Goal: Transaction & Acquisition: Download file/media

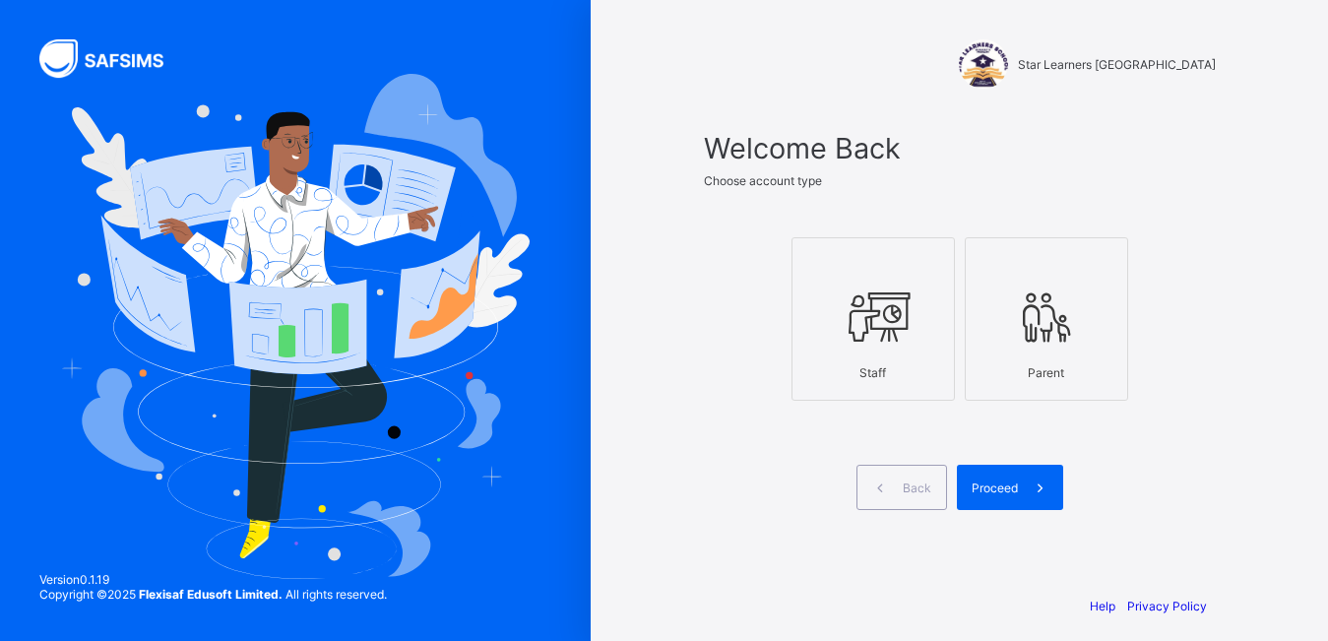
click at [1030, 485] on span at bounding box center [1040, 487] width 45 height 45
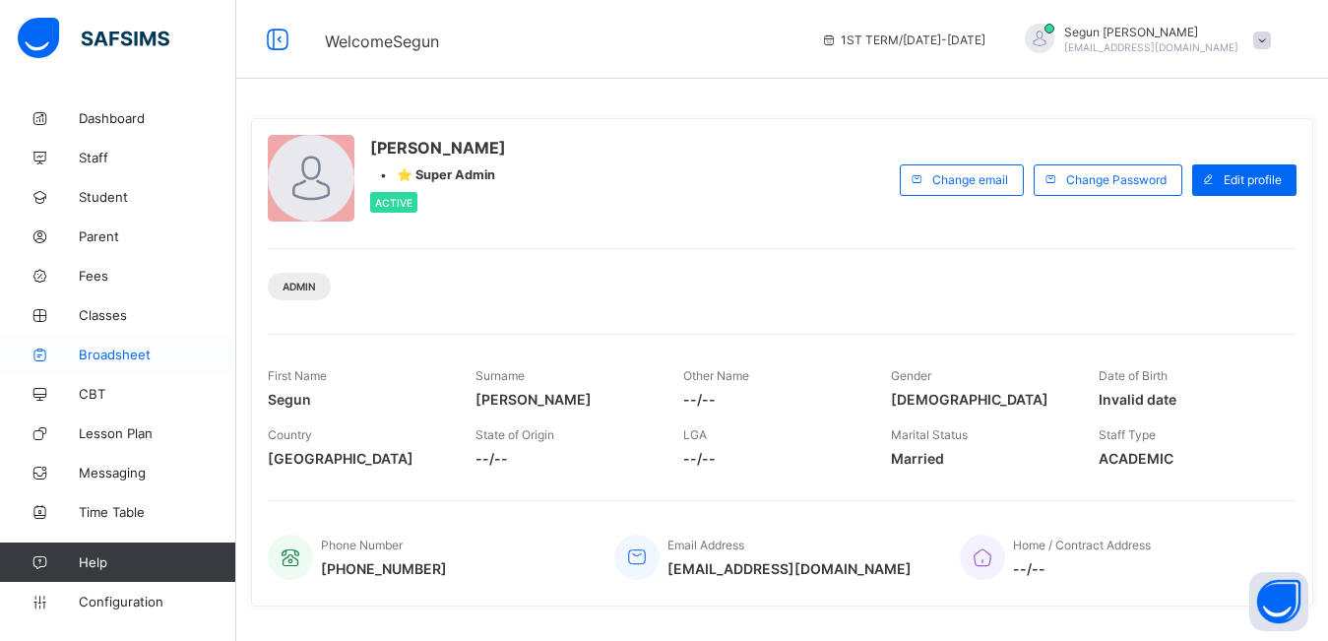
click at [92, 353] on span "Broadsheet" at bounding box center [158, 355] width 158 height 16
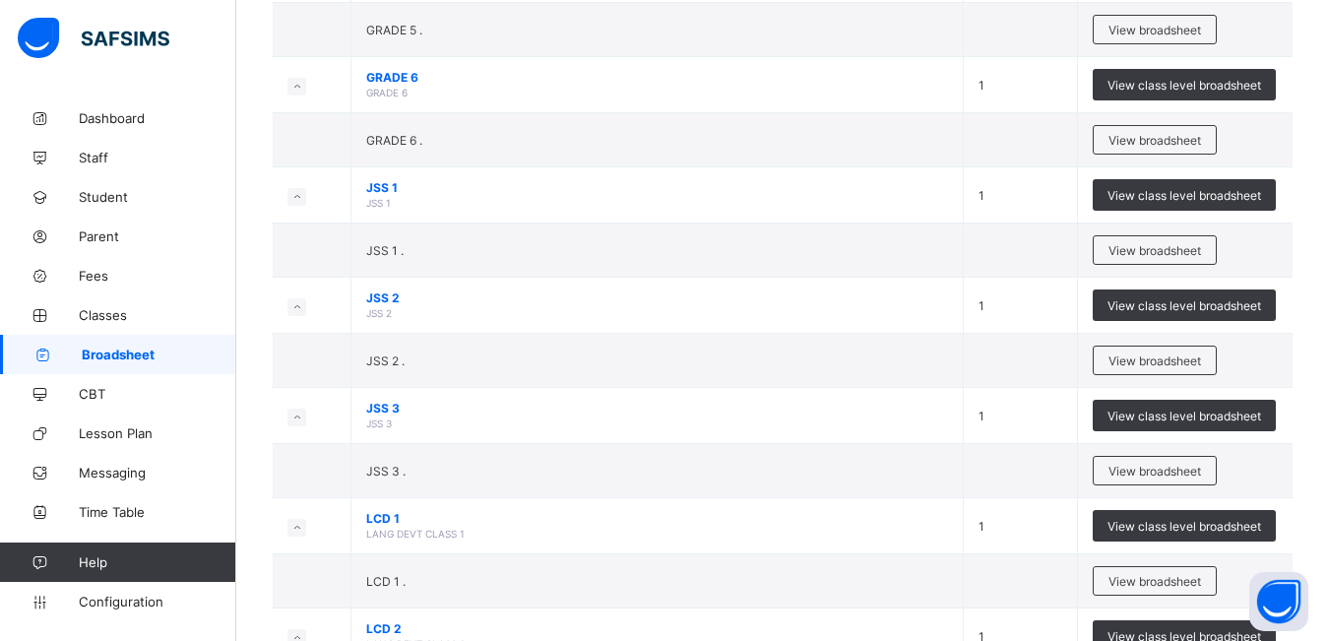
scroll to position [1038, 0]
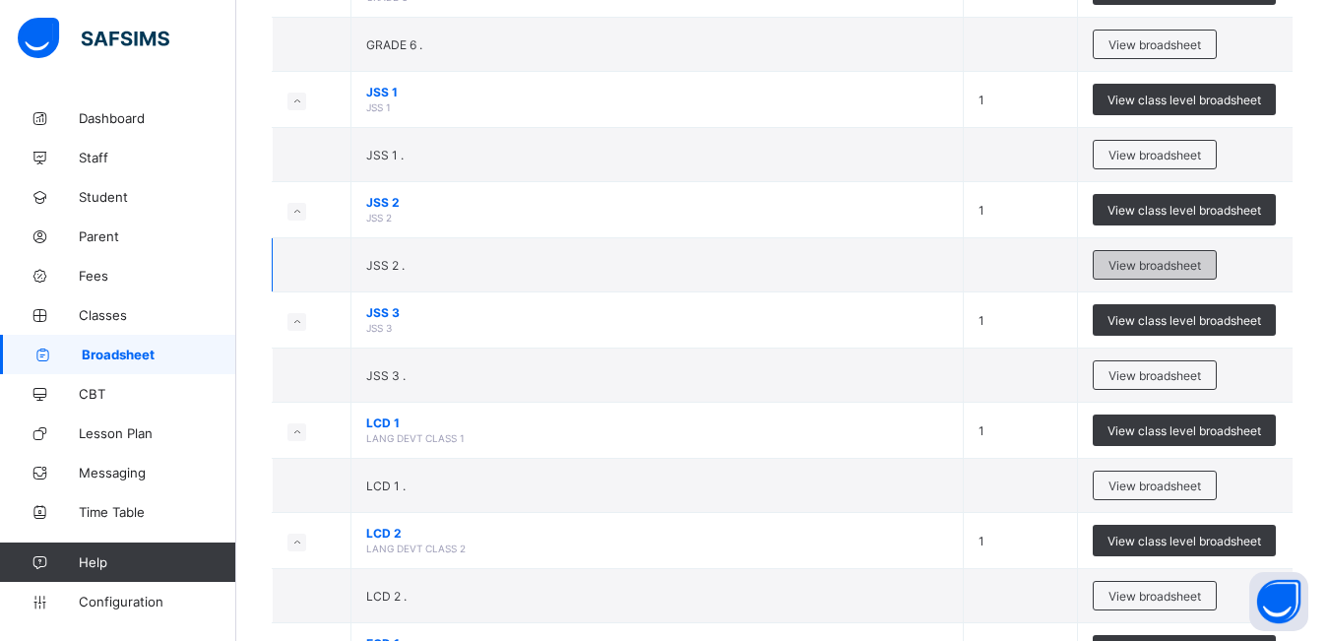
click at [1120, 275] on div "View broadsheet" at bounding box center [1155, 265] width 124 height 30
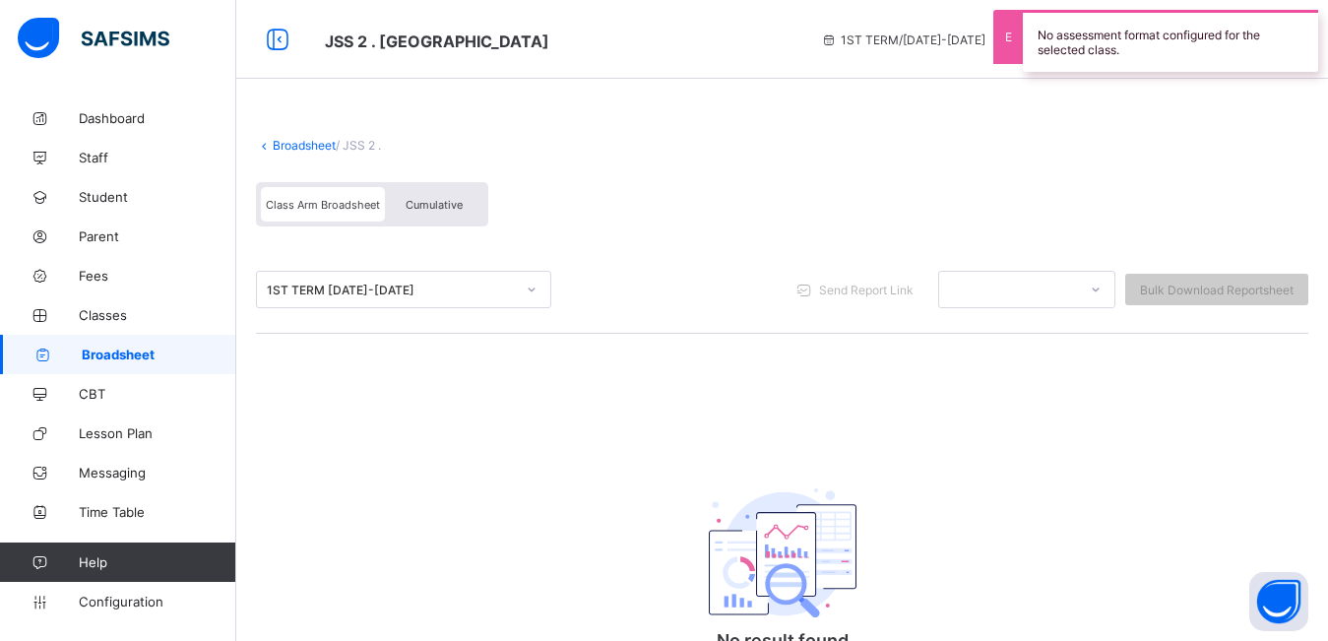
click at [443, 202] on span "Cumulative" at bounding box center [434, 205] width 57 height 14
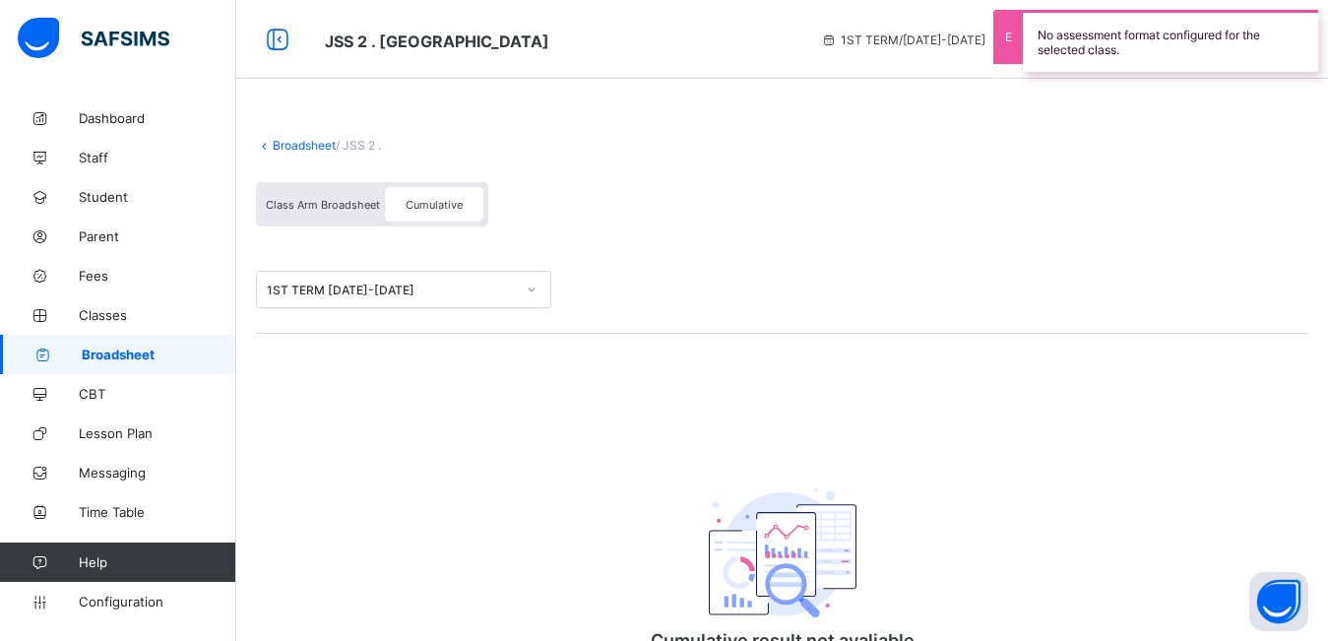
click at [448, 283] on div "1ST TERM 2024-2025" at bounding box center [391, 290] width 248 height 15
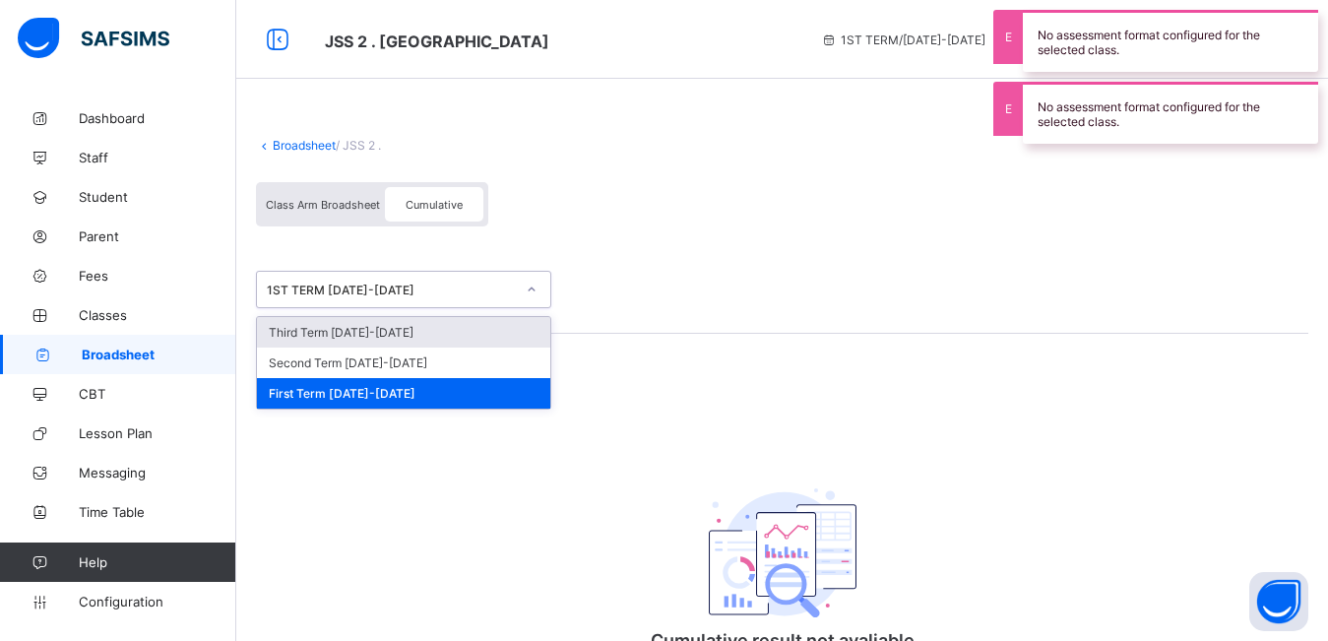
click at [435, 340] on div "Third Term 2024-2025" at bounding box center [403, 332] width 293 height 31
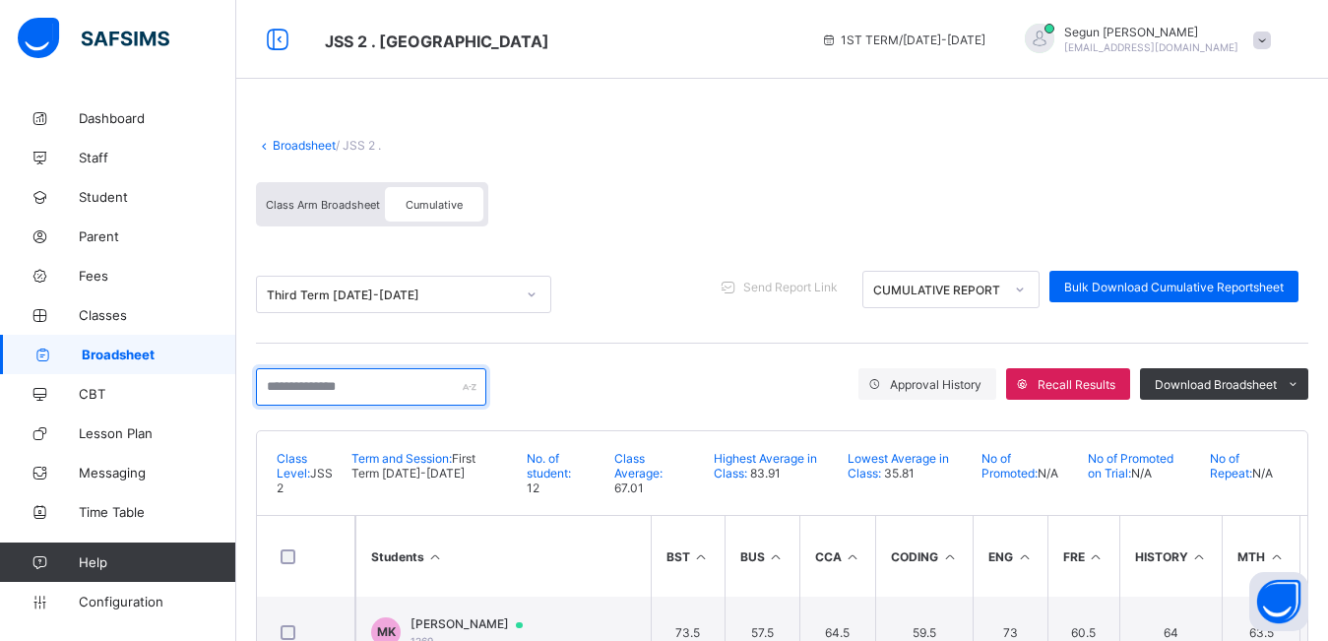
click at [420, 388] on input "text" at bounding box center [371, 386] width 230 height 37
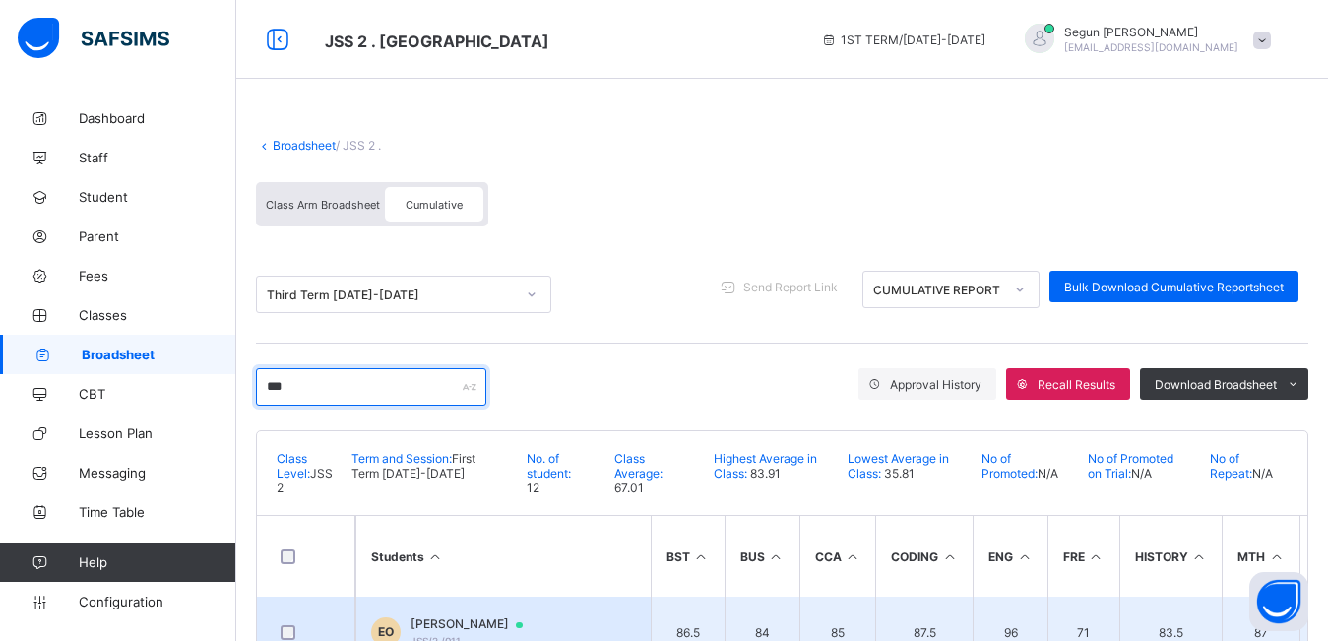
type input "***"
click at [464, 625] on span "Esther Oyetoro" at bounding box center [476, 624] width 131 height 16
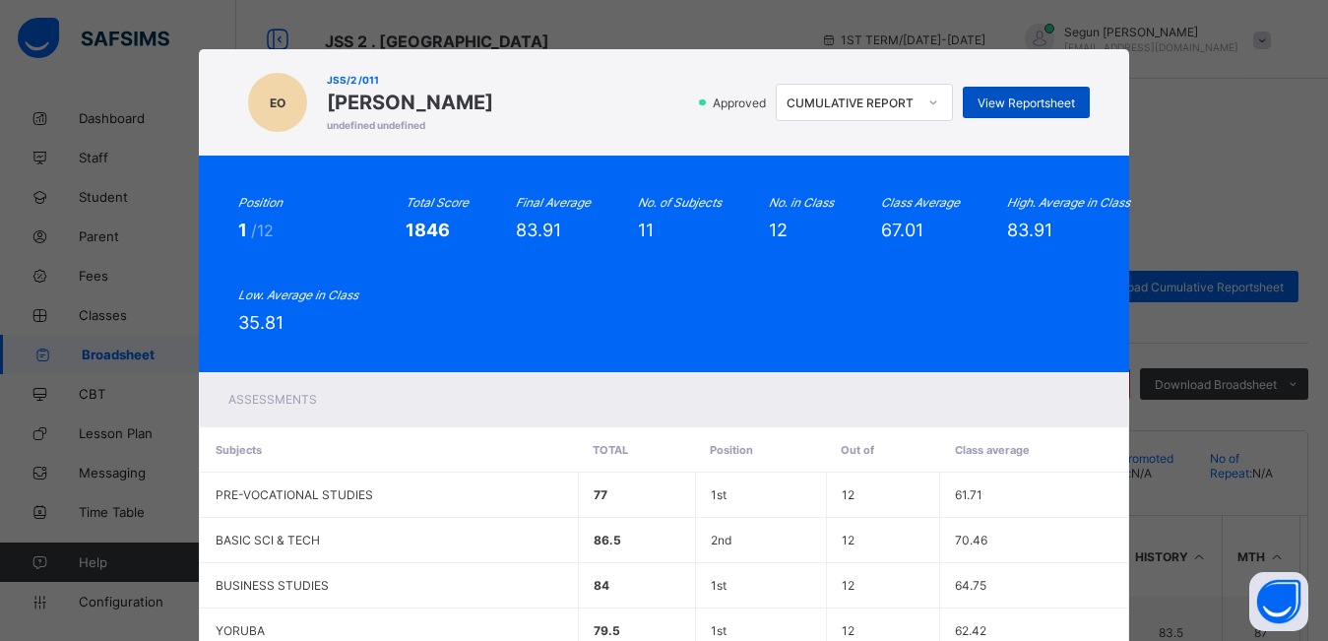
click at [974, 98] on div "View Reportsheet" at bounding box center [1026, 103] width 127 height 32
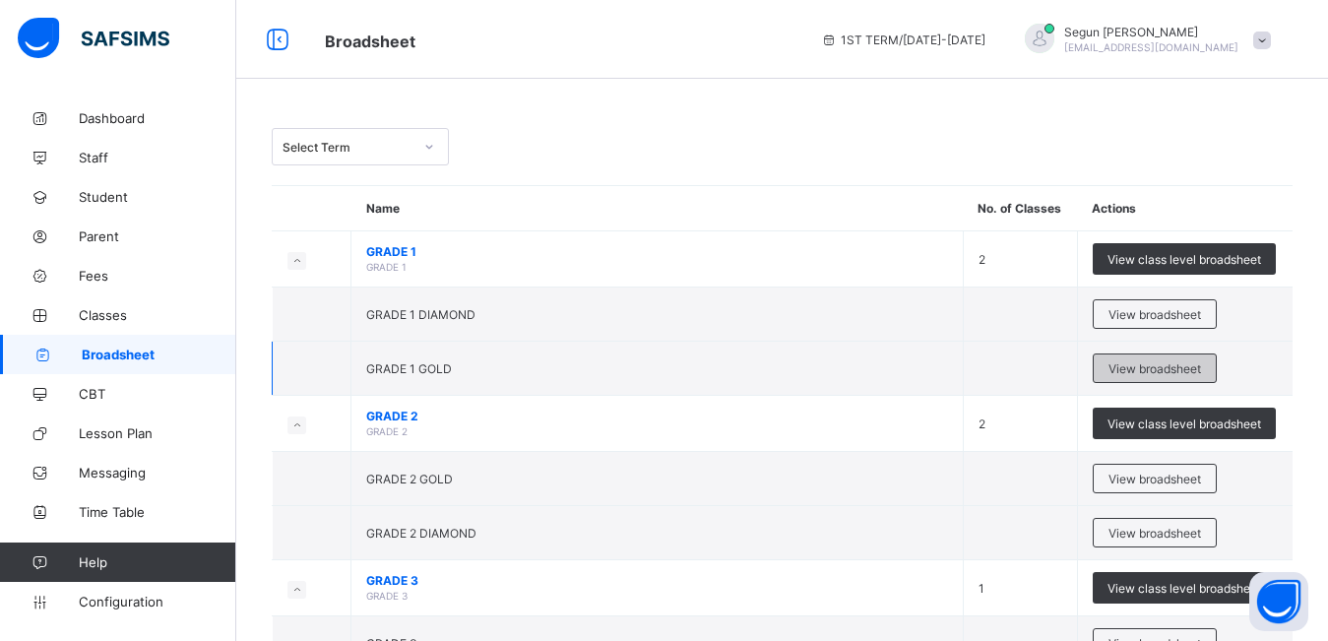
click at [1170, 363] on span "View broadsheet" at bounding box center [1155, 368] width 93 height 15
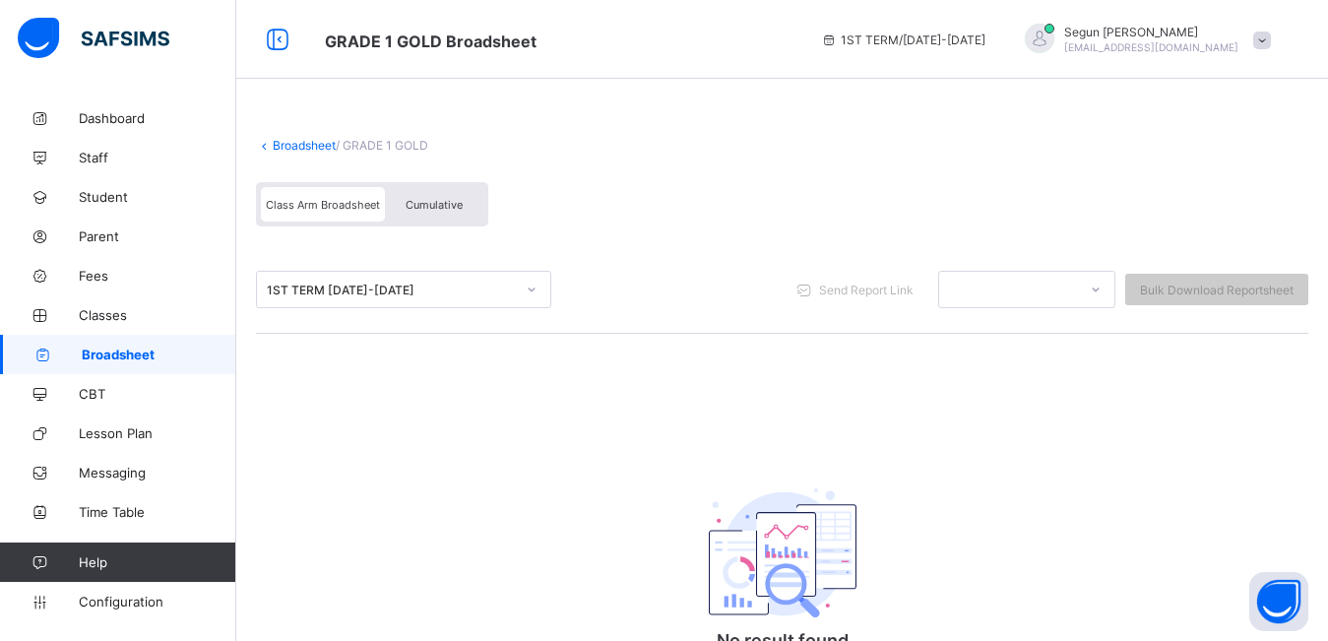
click at [430, 212] on div "Cumulative" at bounding box center [434, 204] width 98 height 34
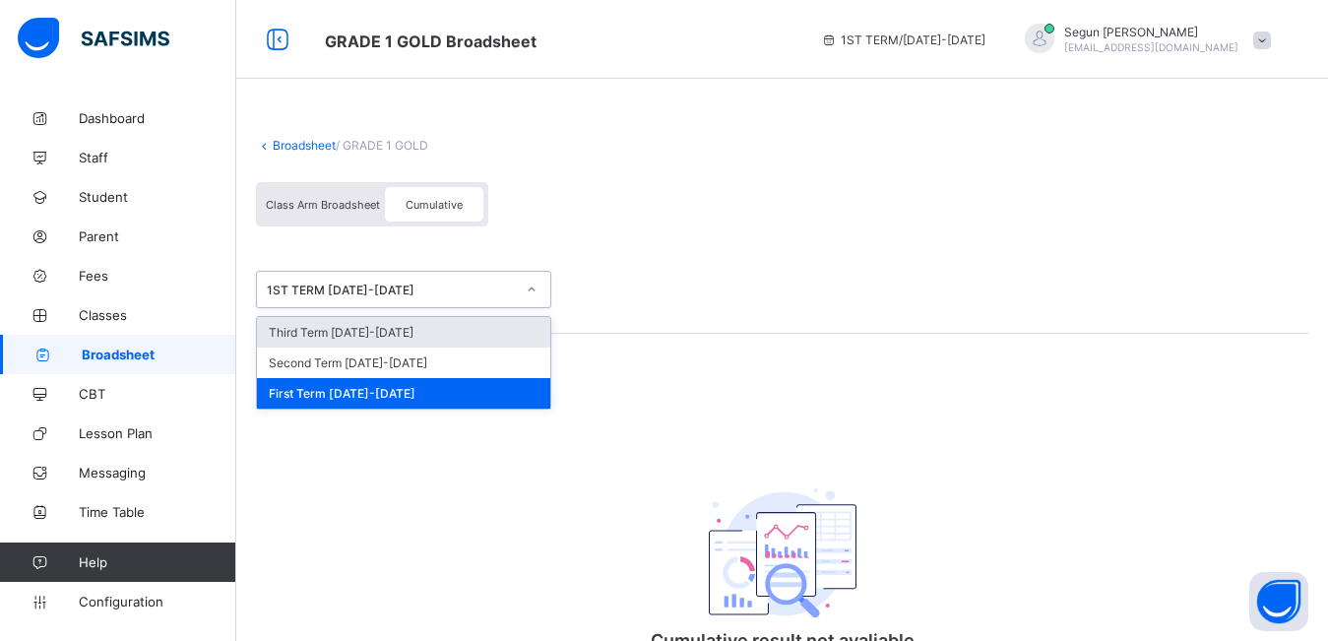
click at [423, 298] on div "1ST TERM 2024-2025" at bounding box center [385, 290] width 256 height 28
click at [417, 343] on div "Third Term 2024-2025" at bounding box center [403, 332] width 293 height 31
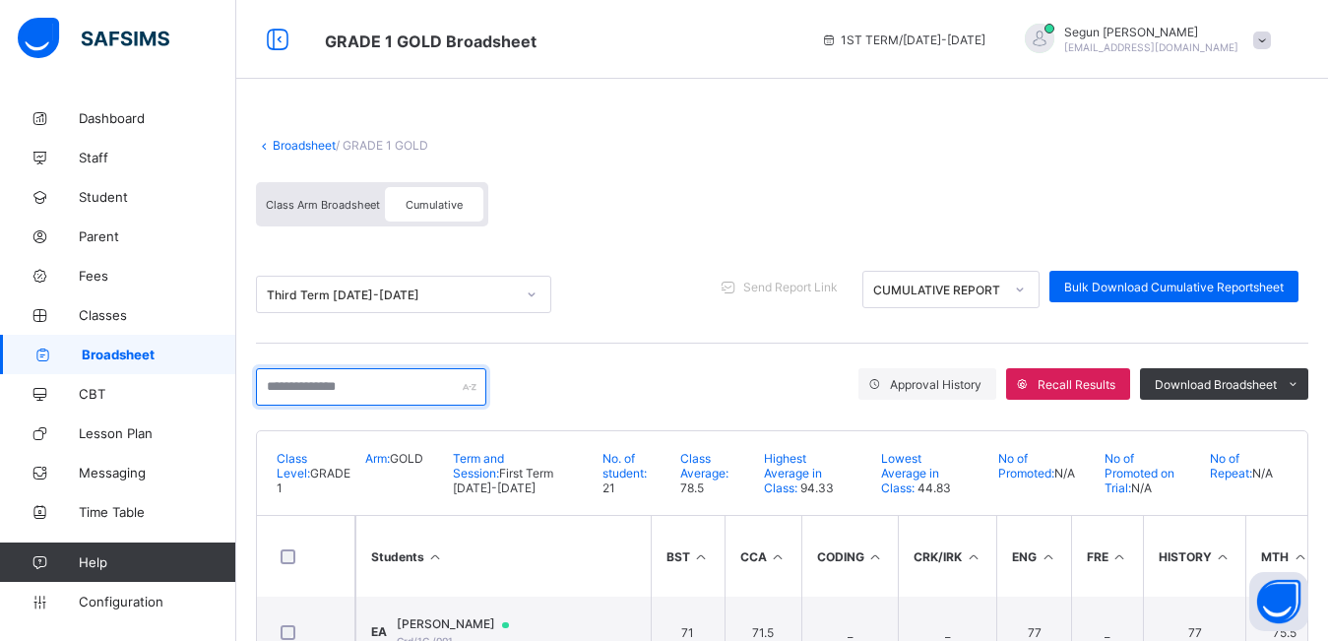
click at [371, 388] on input "text" at bounding box center [371, 386] width 230 height 37
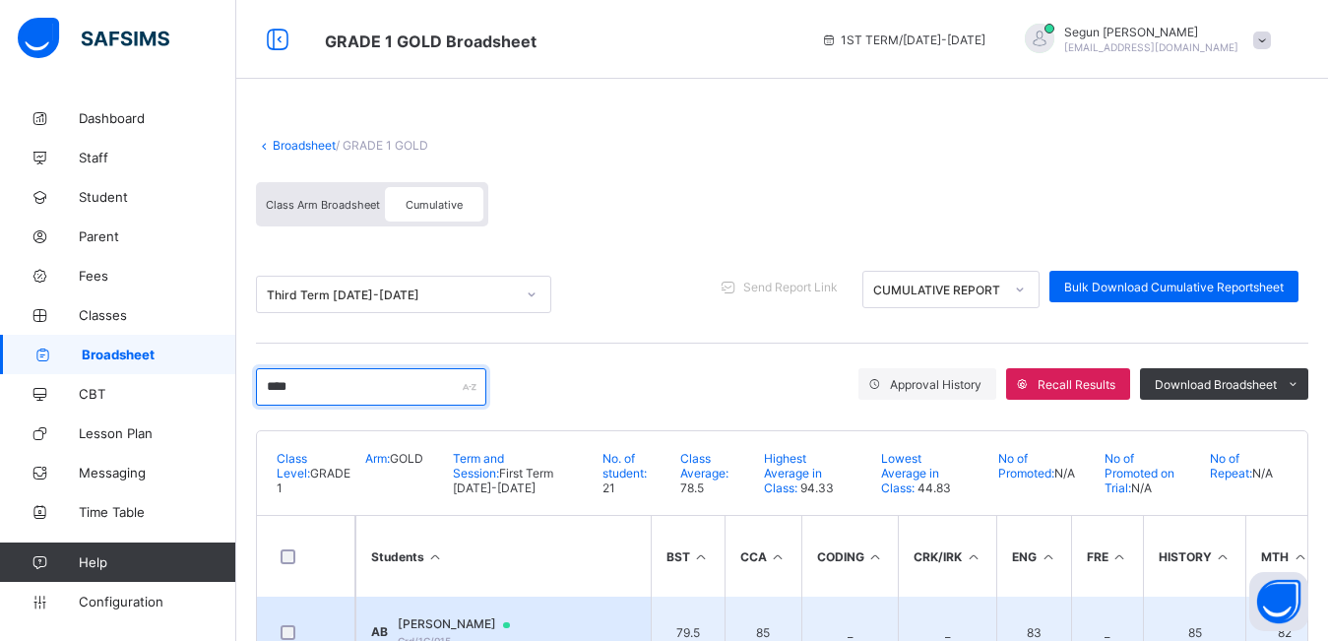
type input "****"
click at [470, 618] on span "Abdulsalam Balogun" at bounding box center [463, 624] width 131 height 16
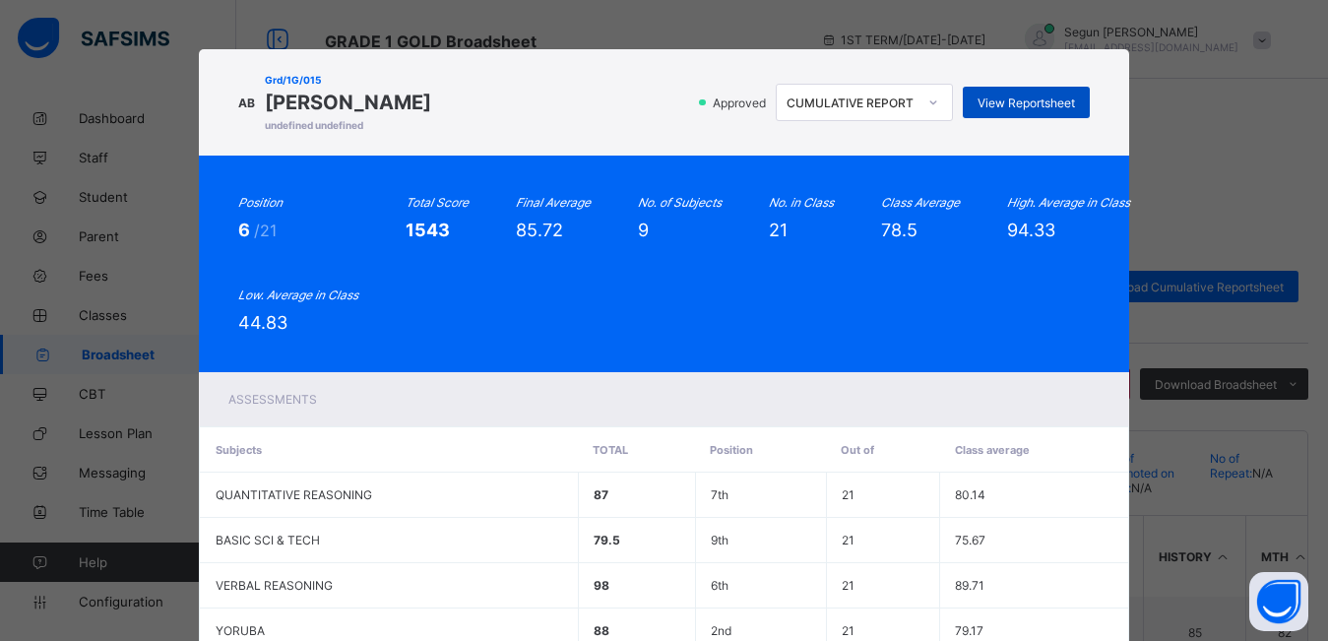
click at [990, 103] on span "View Reportsheet" at bounding box center [1026, 103] width 97 height 15
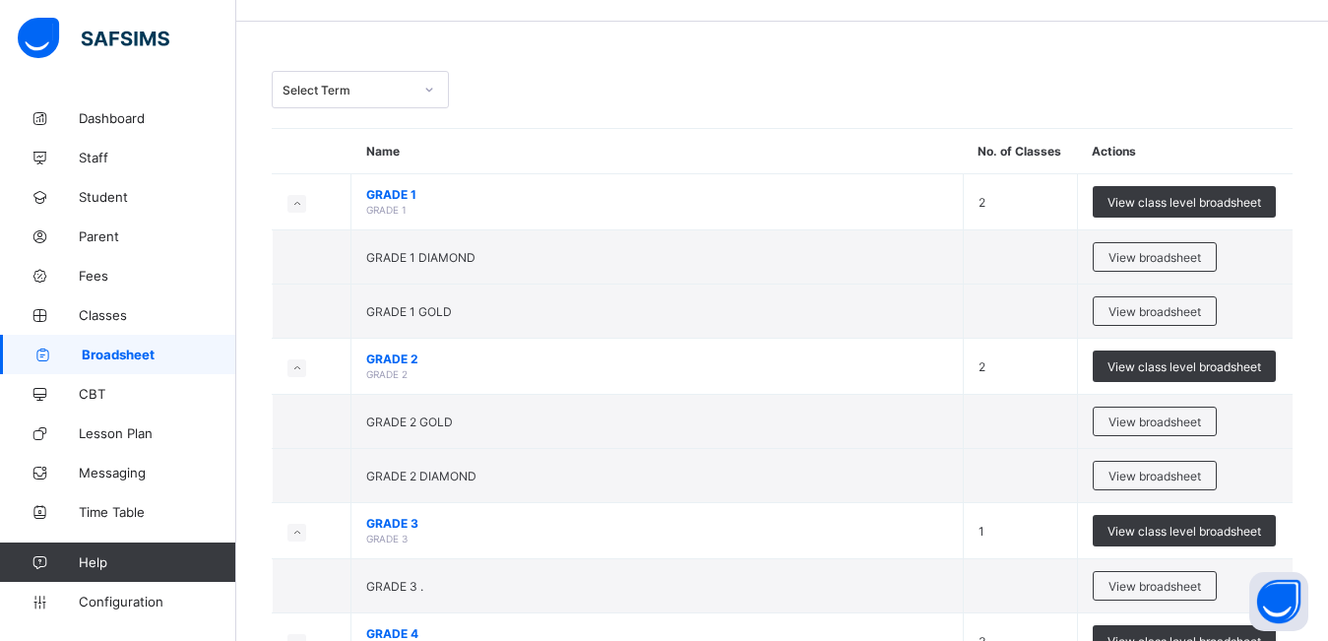
scroll to position [61, 0]
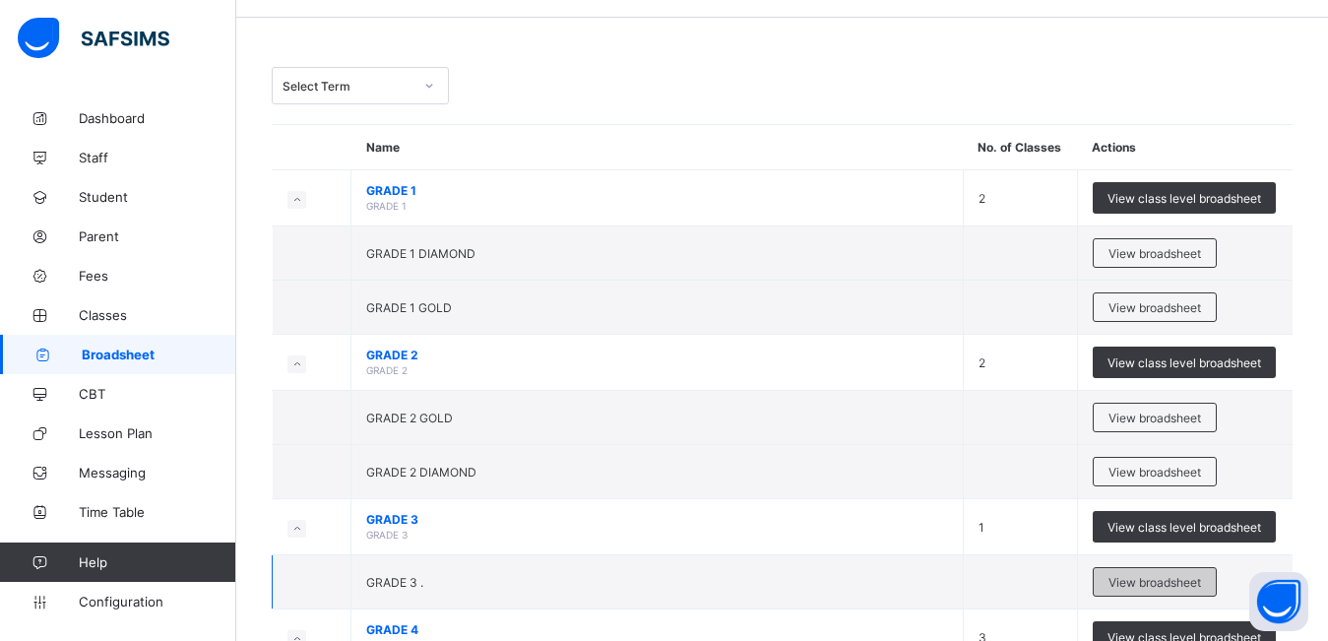
click at [1151, 587] on span "View broadsheet" at bounding box center [1155, 582] width 93 height 15
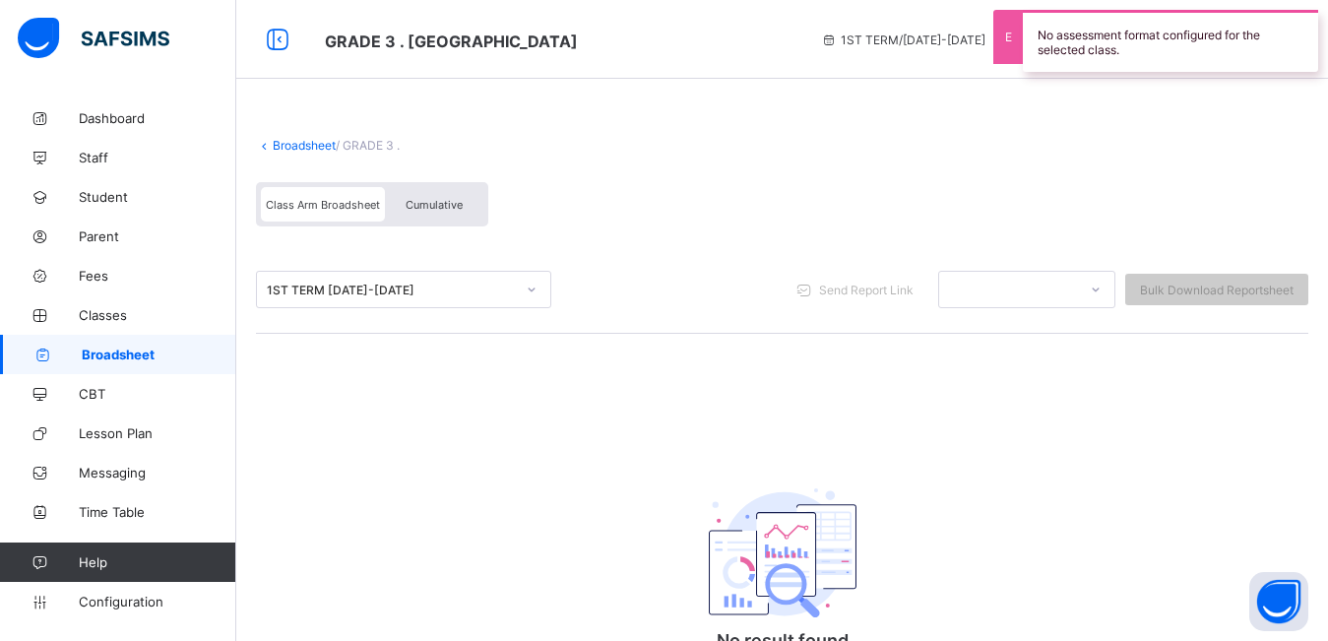
click at [437, 198] on span "Cumulative" at bounding box center [434, 205] width 57 height 14
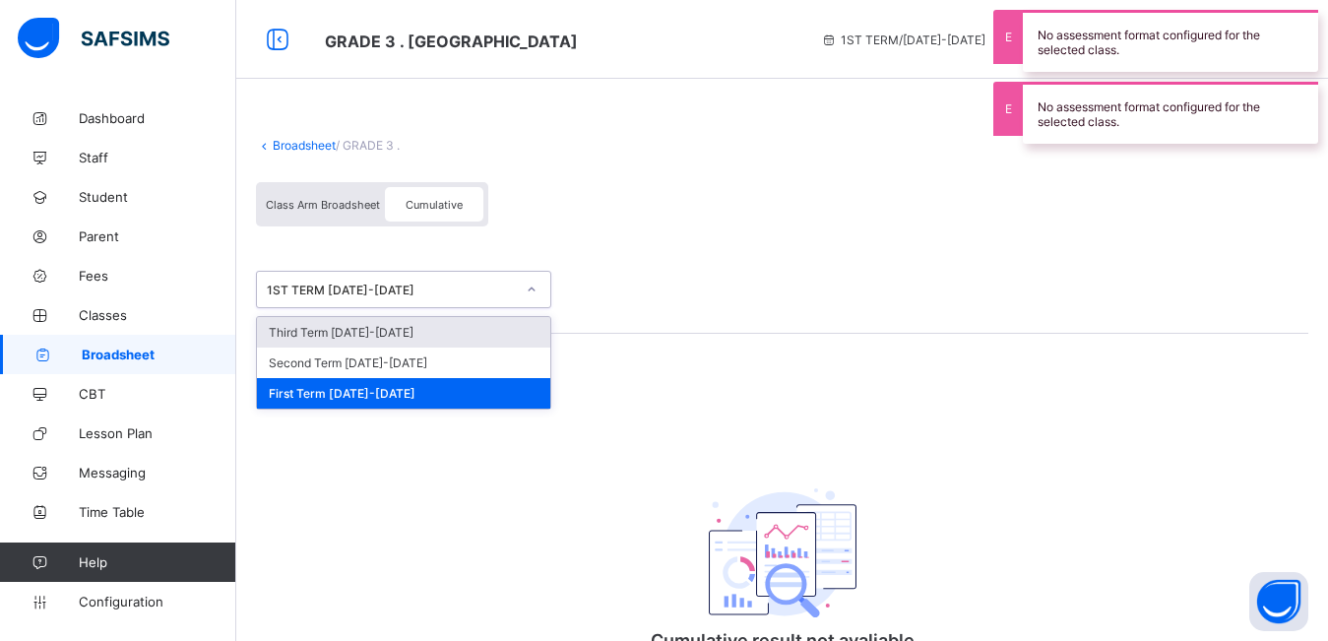
click at [445, 295] on div "1ST TERM 2024-2025" at bounding box center [391, 290] width 248 height 15
click at [444, 327] on div "Third Term 2024-2025" at bounding box center [403, 332] width 293 height 31
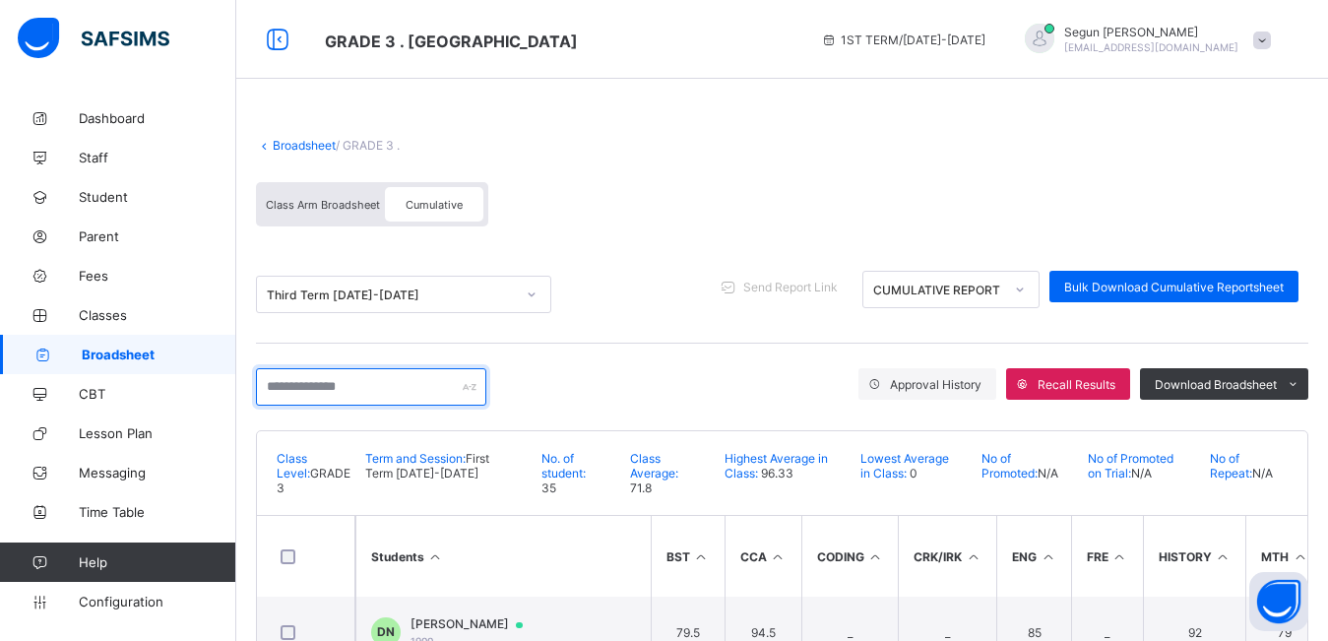
click at [387, 394] on input "text" at bounding box center [371, 386] width 230 height 37
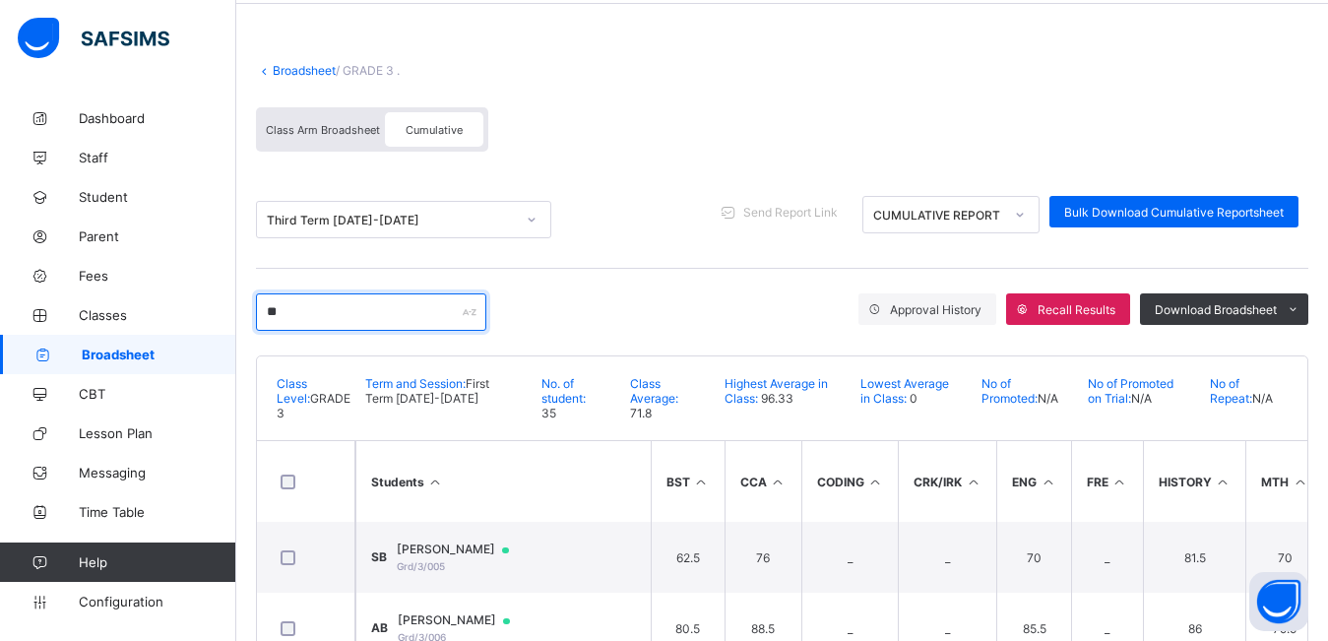
type input "*"
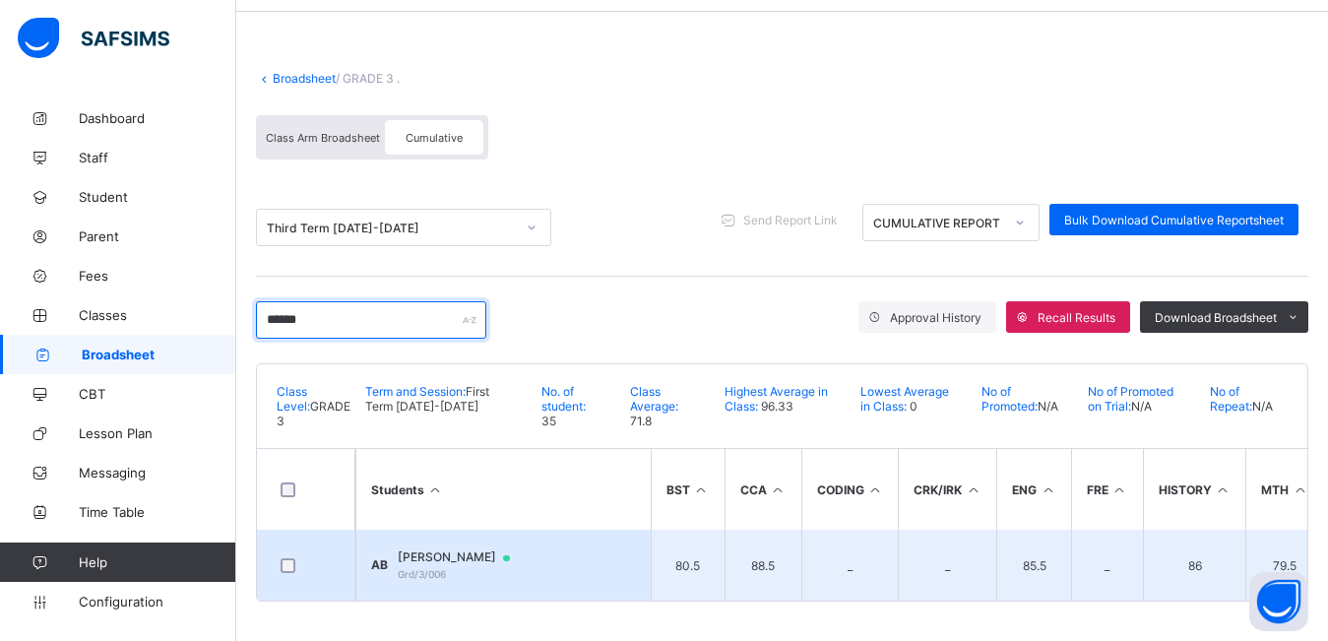
type input "******"
click at [495, 551] on span "Abdulsamad Balogun" at bounding box center [463, 557] width 131 height 16
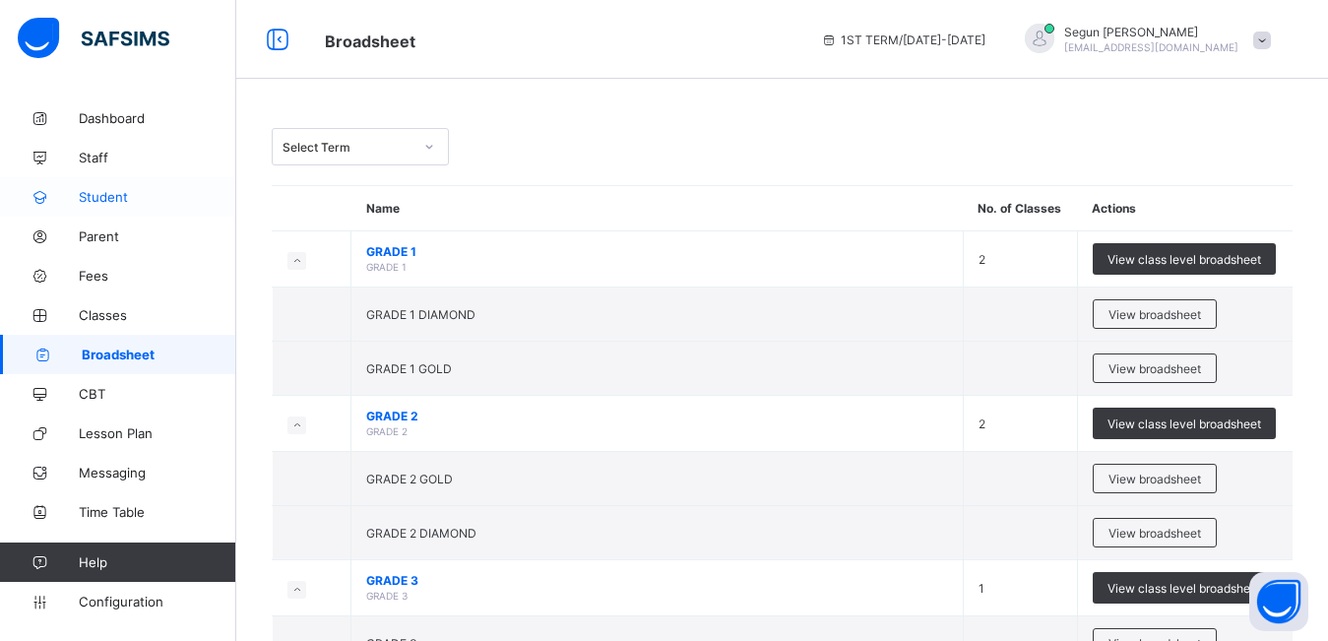
click at [94, 201] on span "Student" at bounding box center [158, 197] width 158 height 16
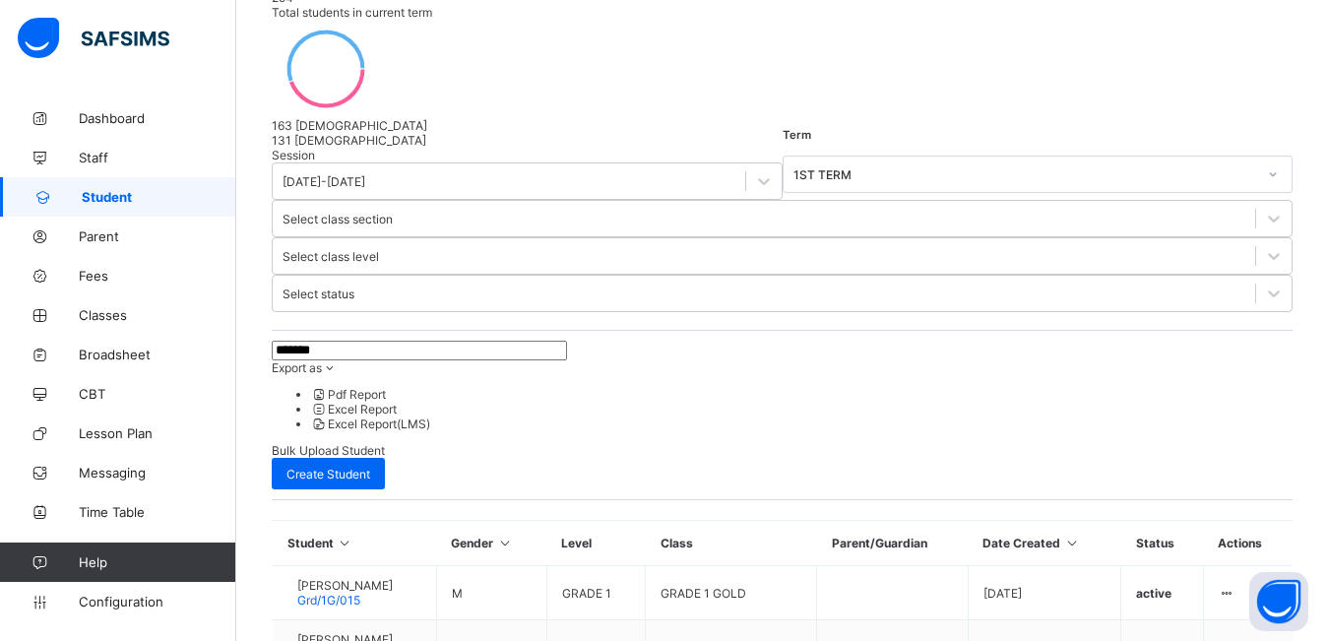
scroll to position [312, 0]
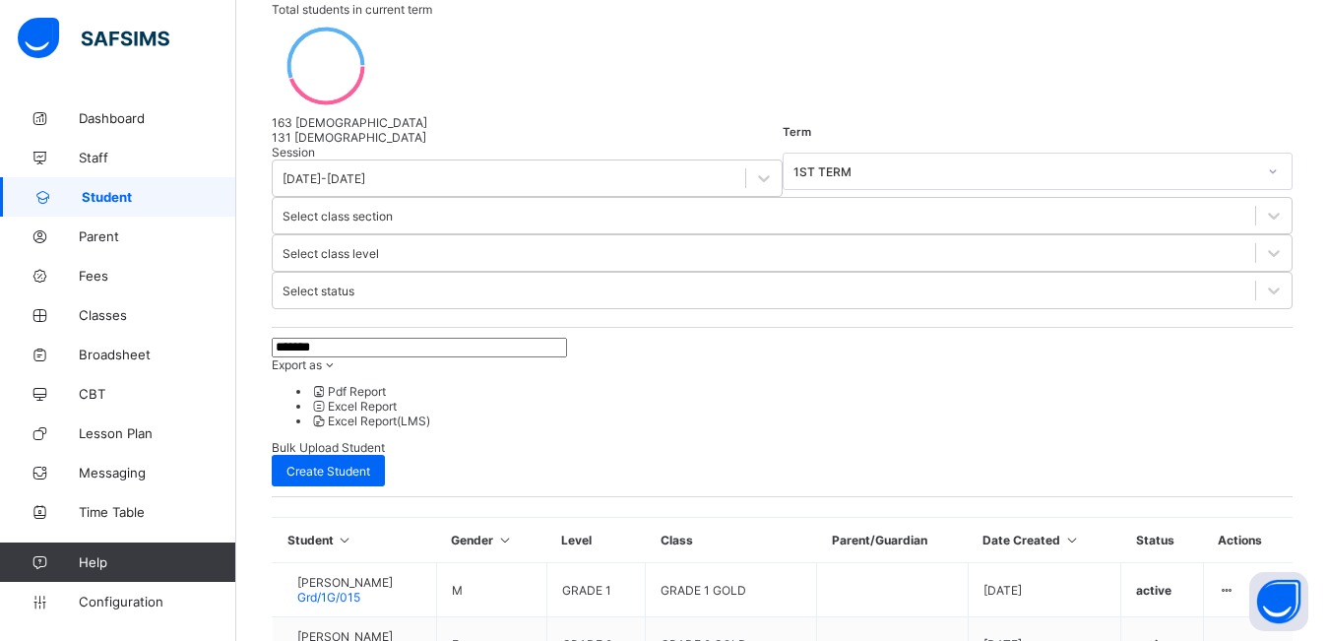
type input "*******"
select select "**"
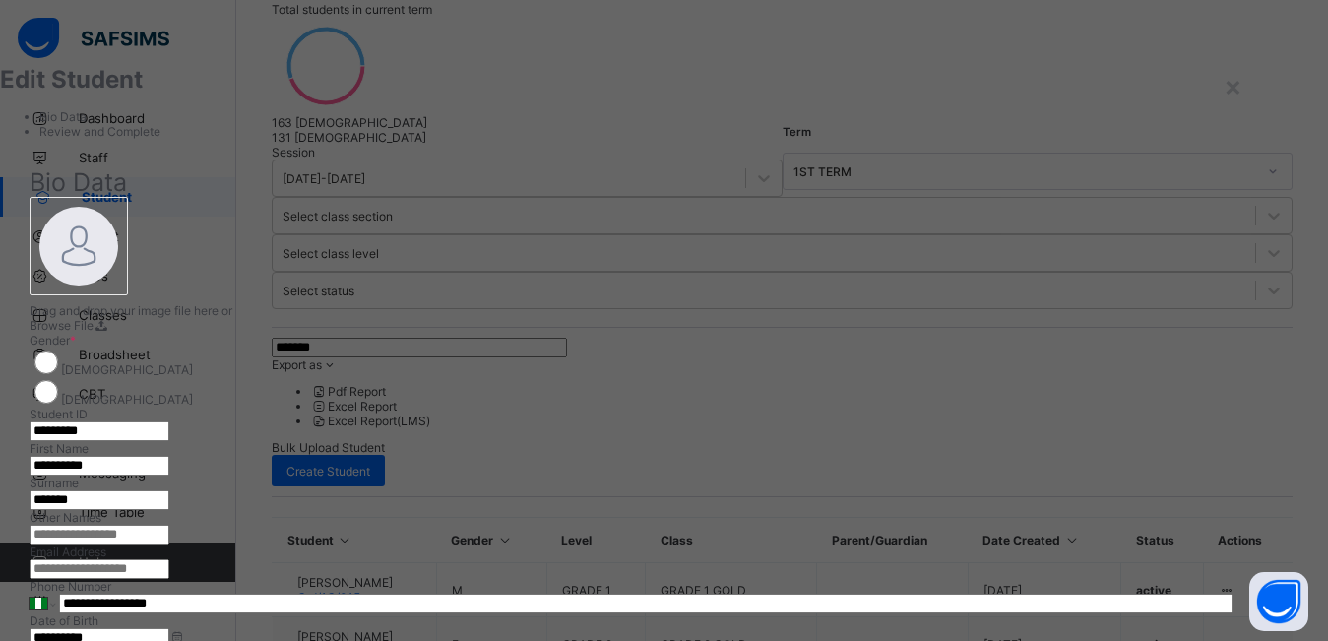
click at [169, 456] on input "**********" at bounding box center [100, 466] width 140 height 20
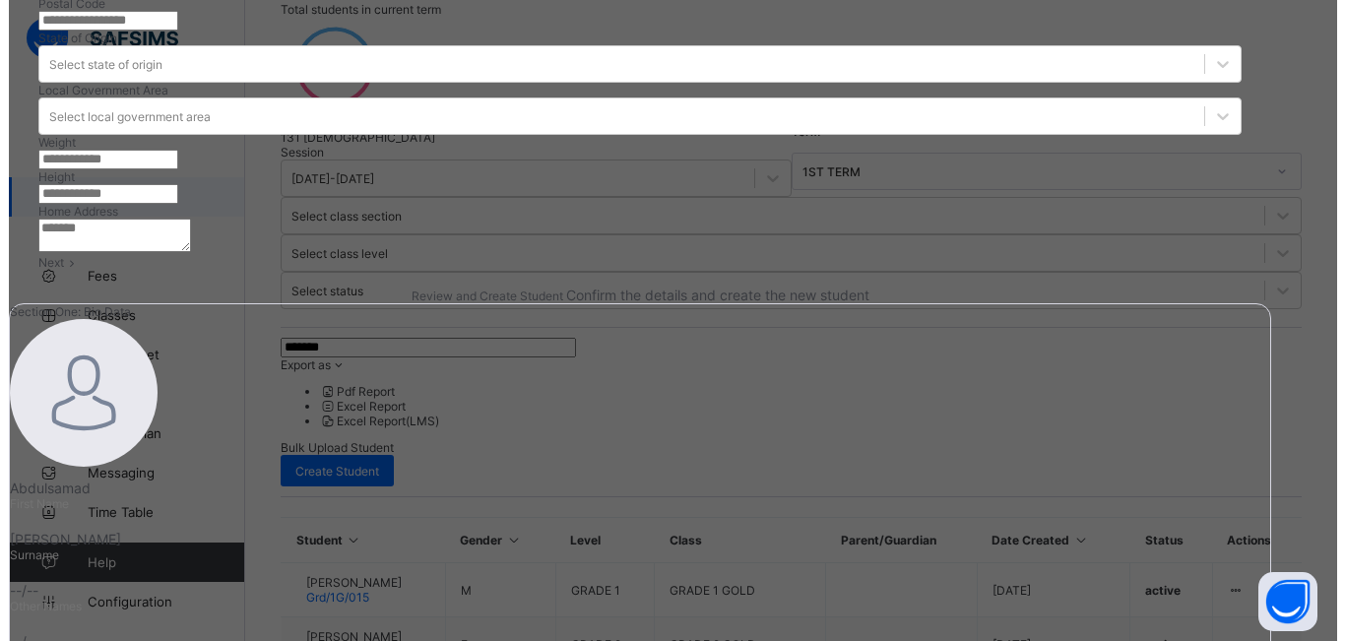
scroll to position [744, 0]
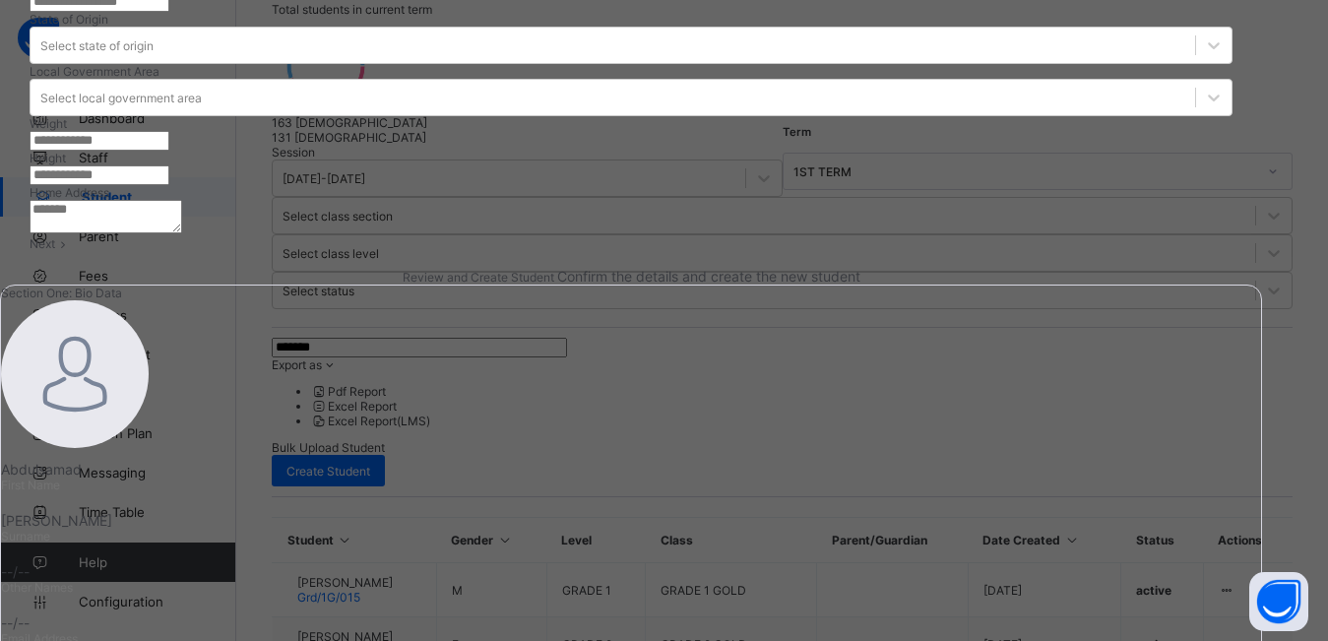
type input "**********"
click at [55, 251] on span "Next" at bounding box center [43, 243] width 26 height 15
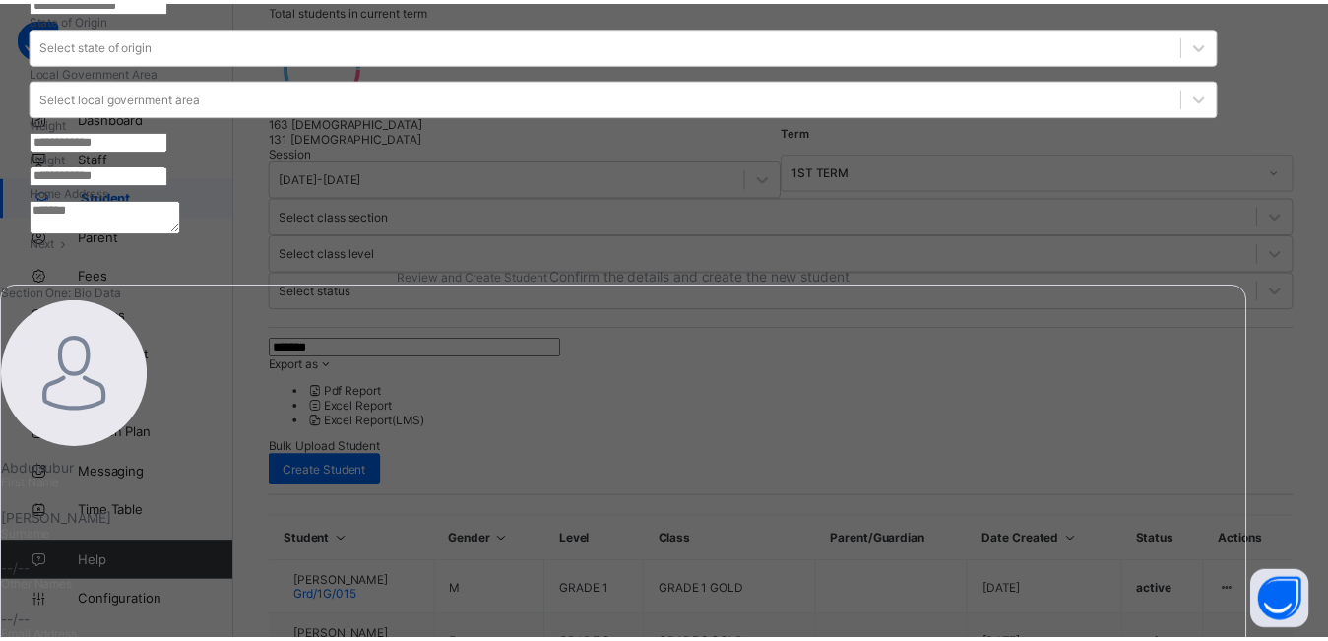
scroll to position [376, 0]
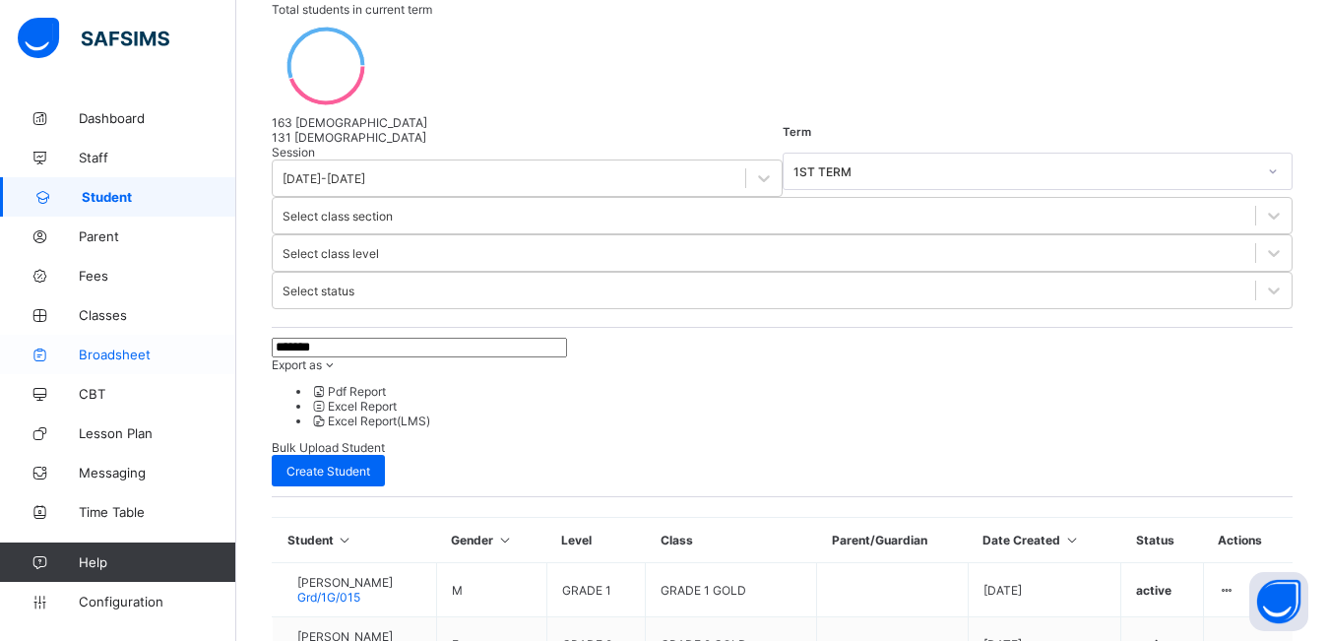
click at [121, 351] on span "Broadsheet" at bounding box center [158, 355] width 158 height 16
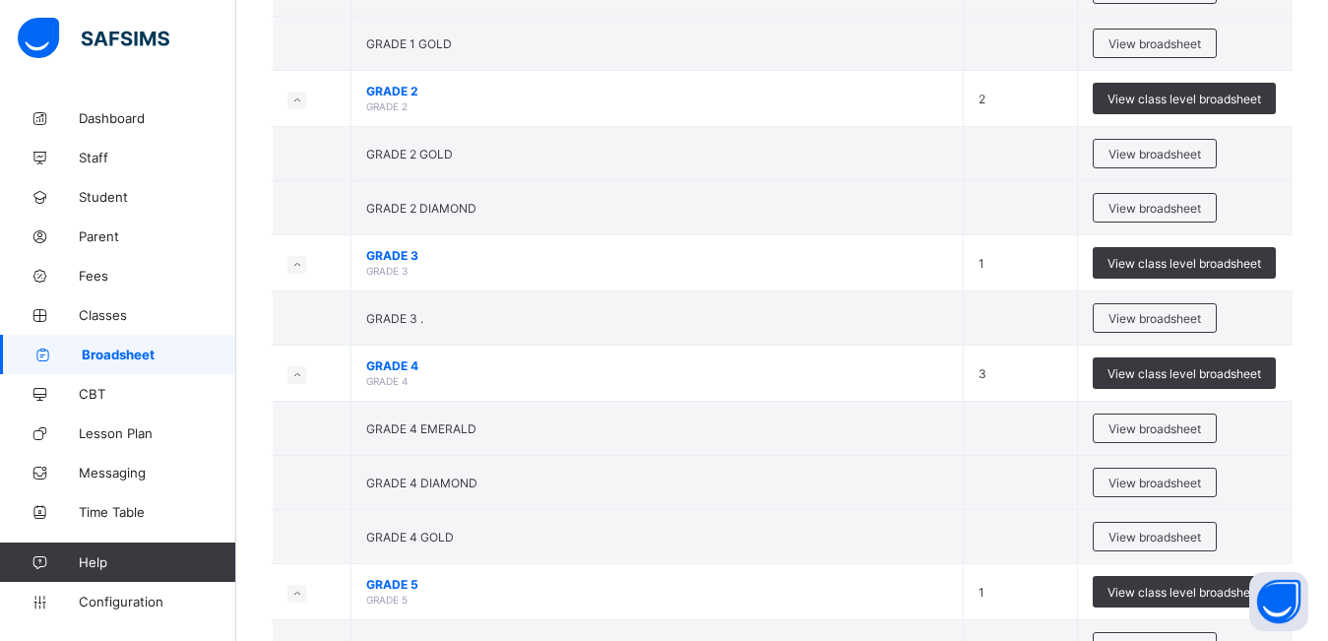
scroll to position [378, 0]
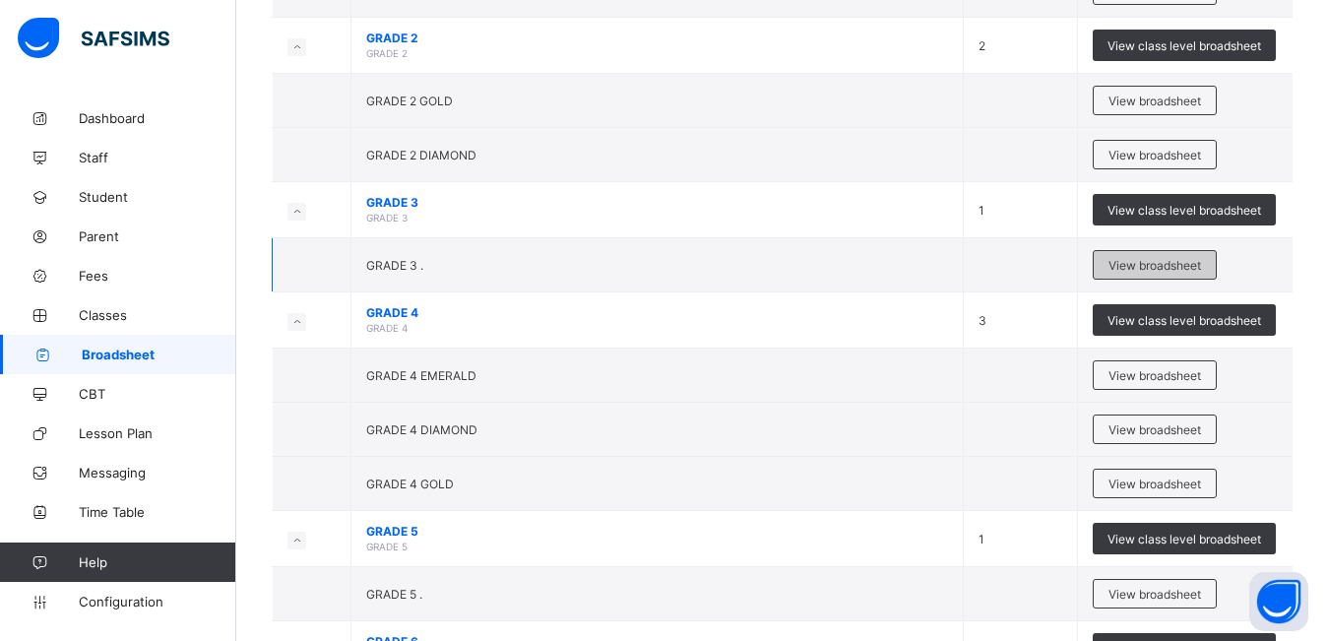
click at [1148, 260] on span "View broadsheet" at bounding box center [1155, 265] width 93 height 15
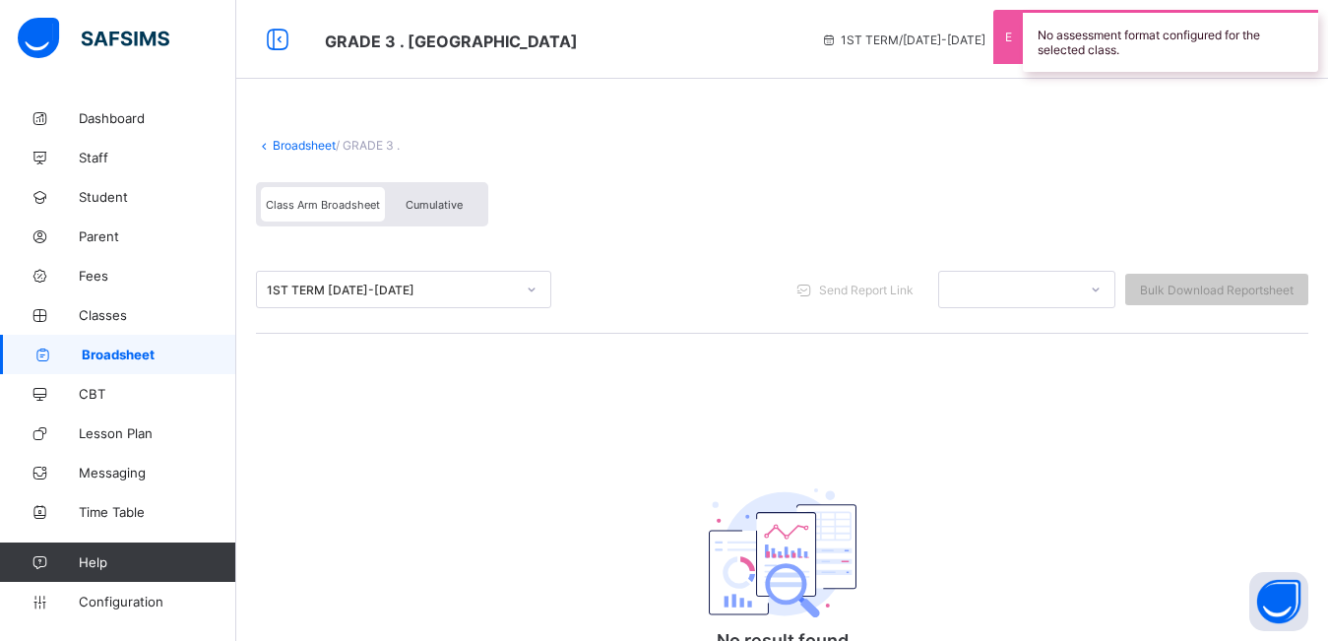
click at [437, 195] on div "Cumulative" at bounding box center [434, 204] width 98 height 34
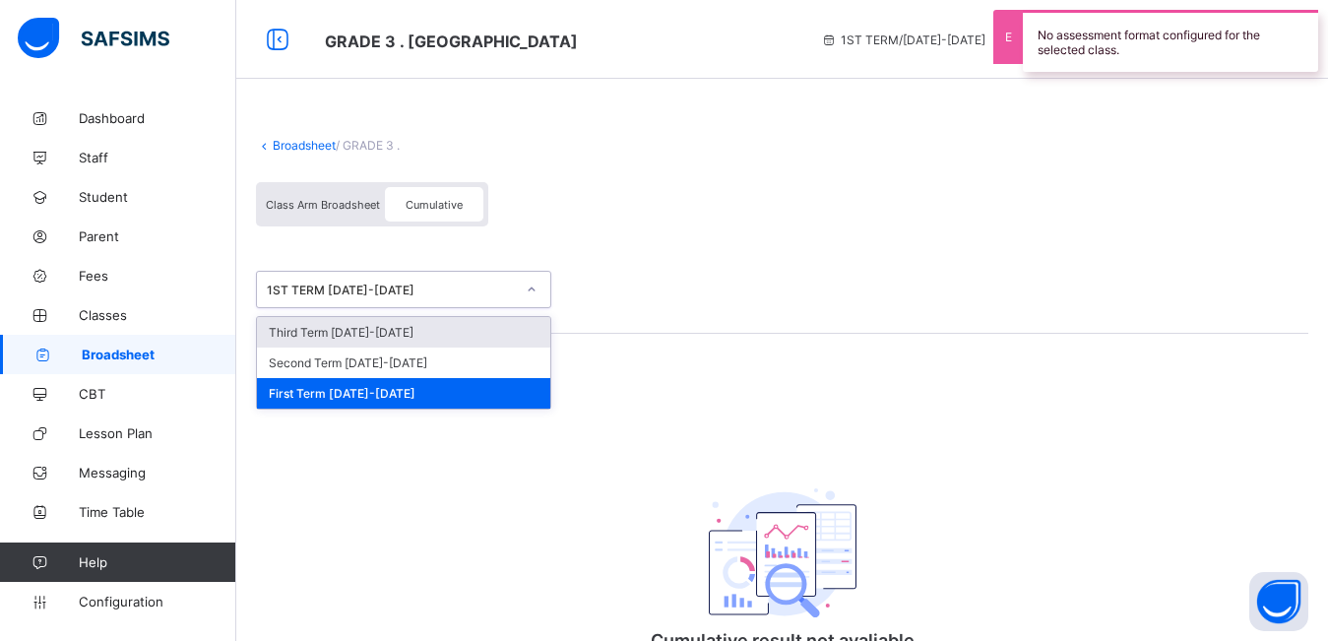
click at [413, 294] on div "1ST TERM 2024-2025" at bounding box center [391, 290] width 248 height 15
click at [409, 328] on div "Third Term 2024-2025" at bounding box center [403, 332] width 293 height 31
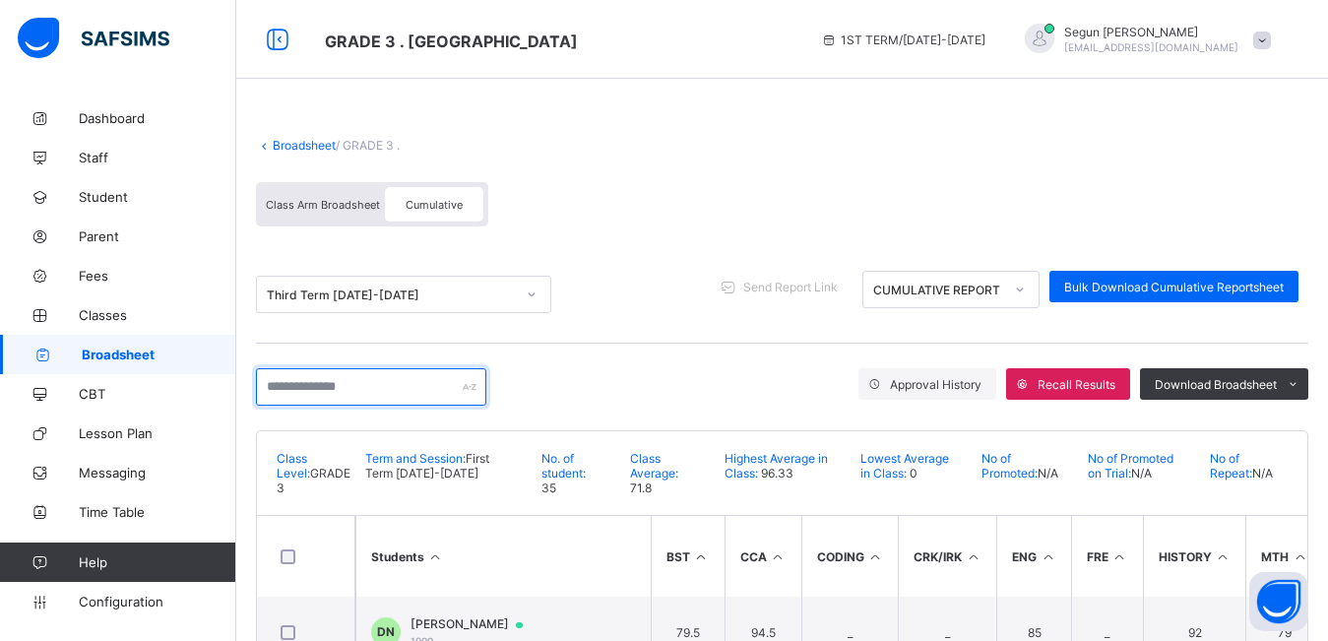
click at [376, 378] on input "text" at bounding box center [371, 386] width 230 height 37
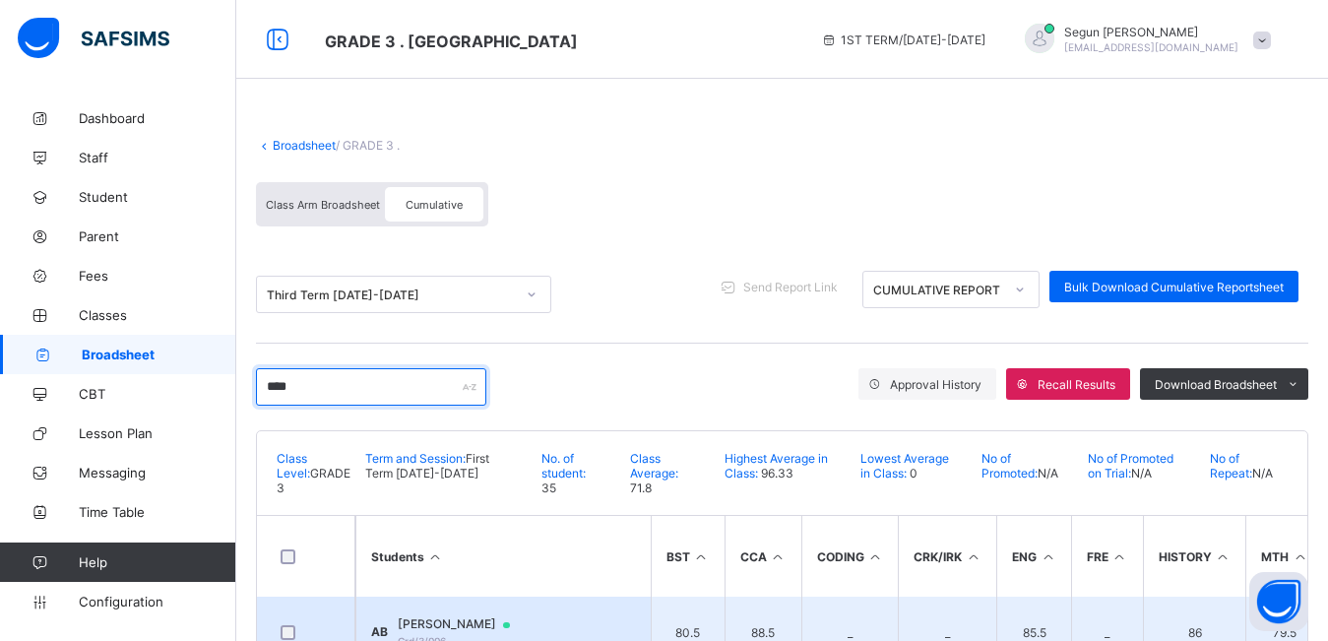
type input "****"
click at [460, 620] on span "Abdulsubur Balogun" at bounding box center [463, 624] width 131 height 16
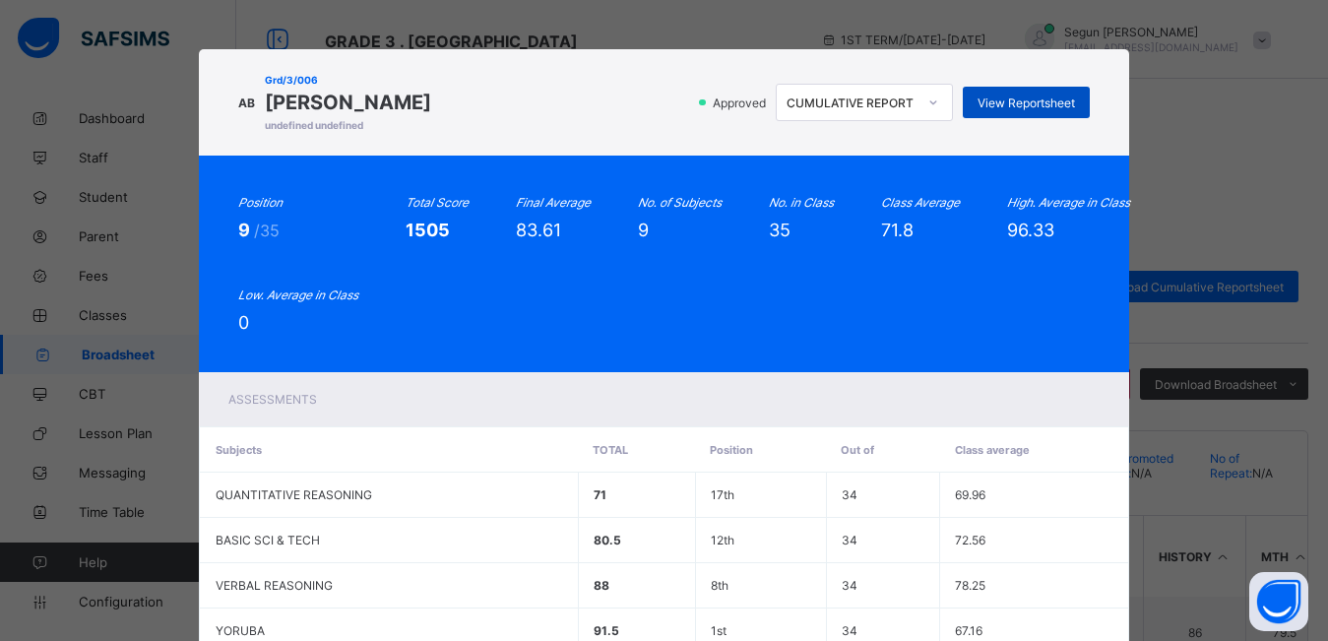
click at [999, 98] on span "View Reportsheet" at bounding box center [1026, 103] width 97 height 15
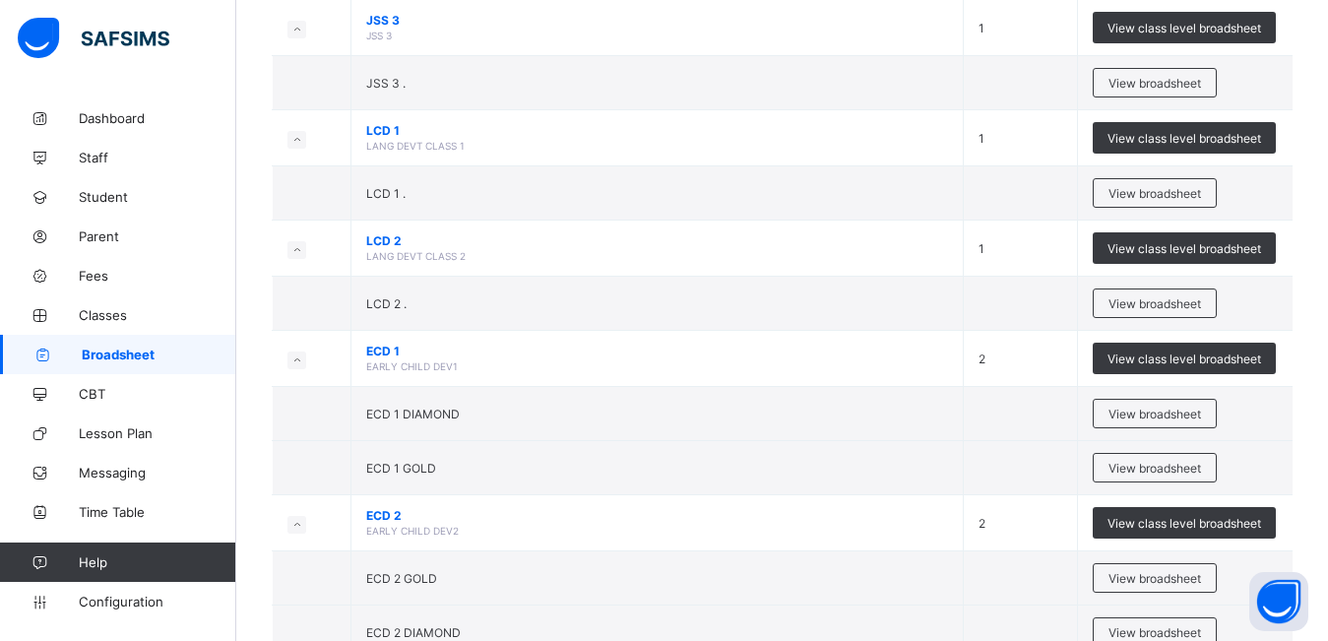
scroll to position [1349, 0]
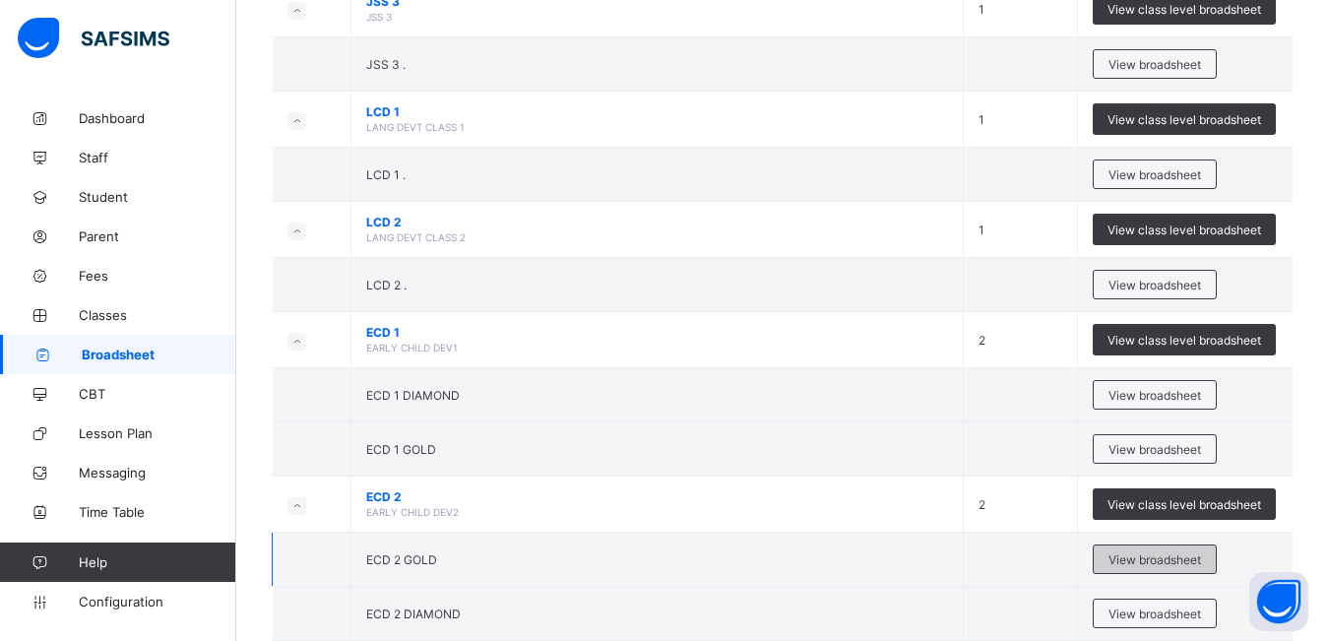
click at [1146, 560] on span "View broadsheet" at bounding box center [1155, 559] width 93 height 15
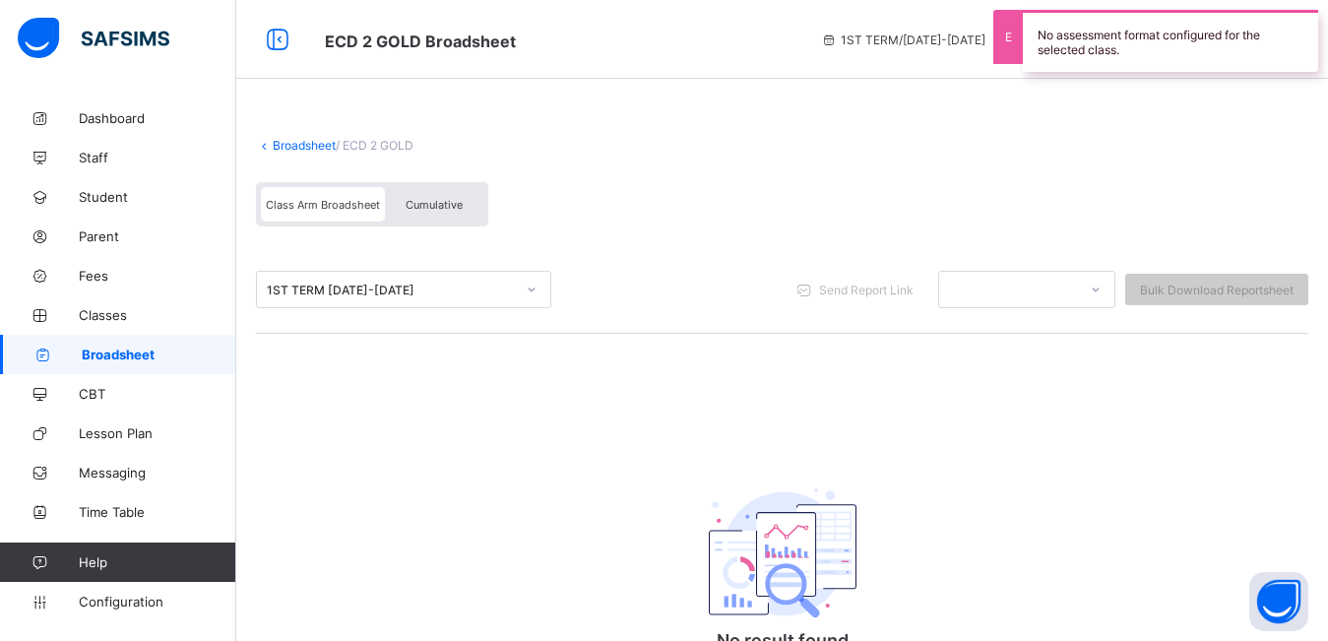
click at [456, 209] on span "Cumulative" at bounding box center [434, 205] width 57 height 14
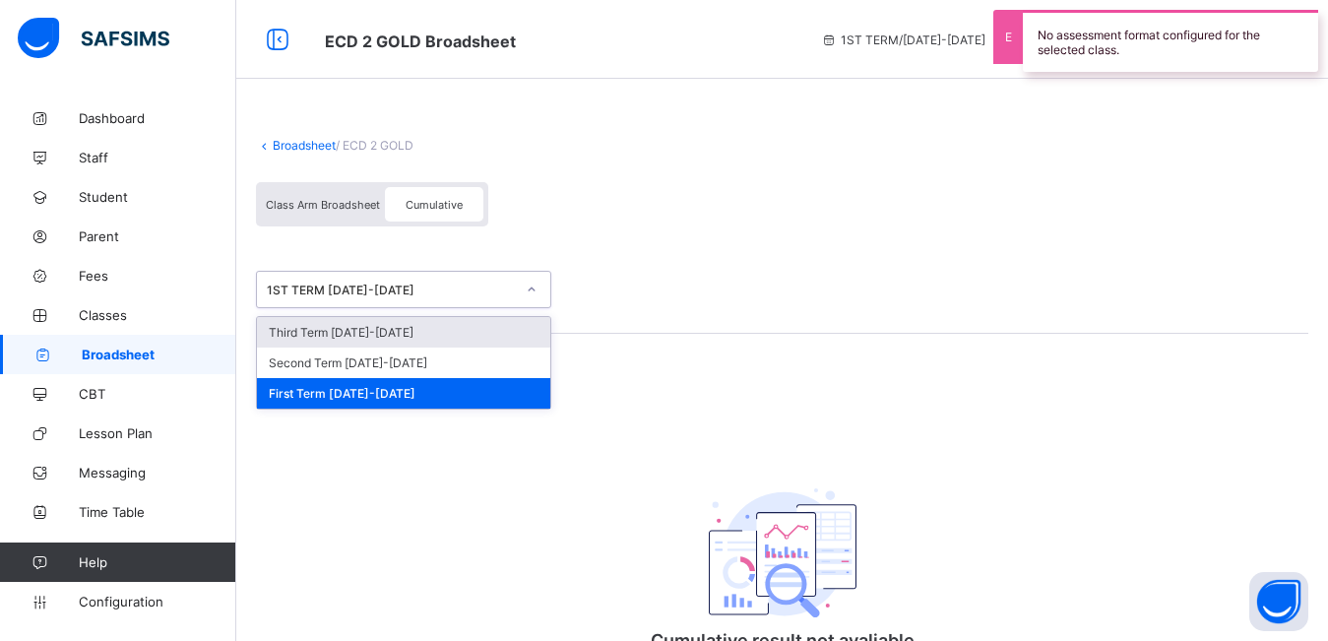
click at [458, 301] on div "1ST TERM 2024-2025" at bounding box center [385, 290] width 256 height 28
click at [448, 328] on div "Third Term 2024-2025" at bounding box center [403, 332] width 293 height 31
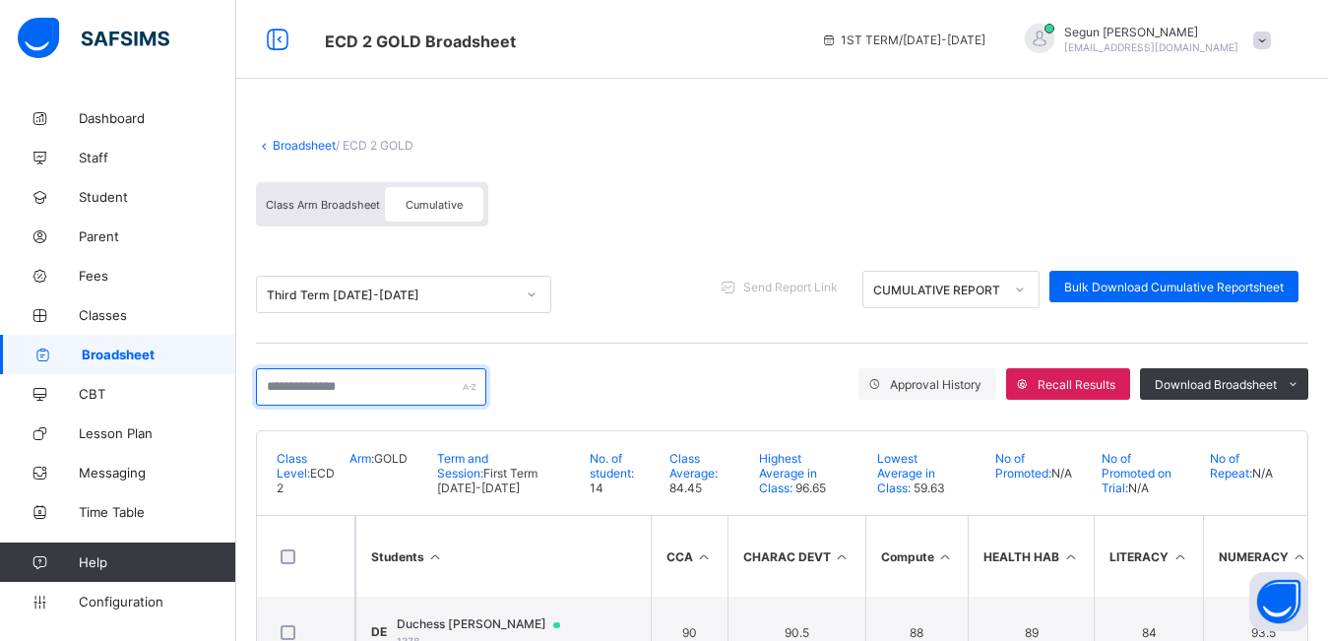
click at [407, 391] on input "text" at bounding box center [371, 386] width 230 height 37
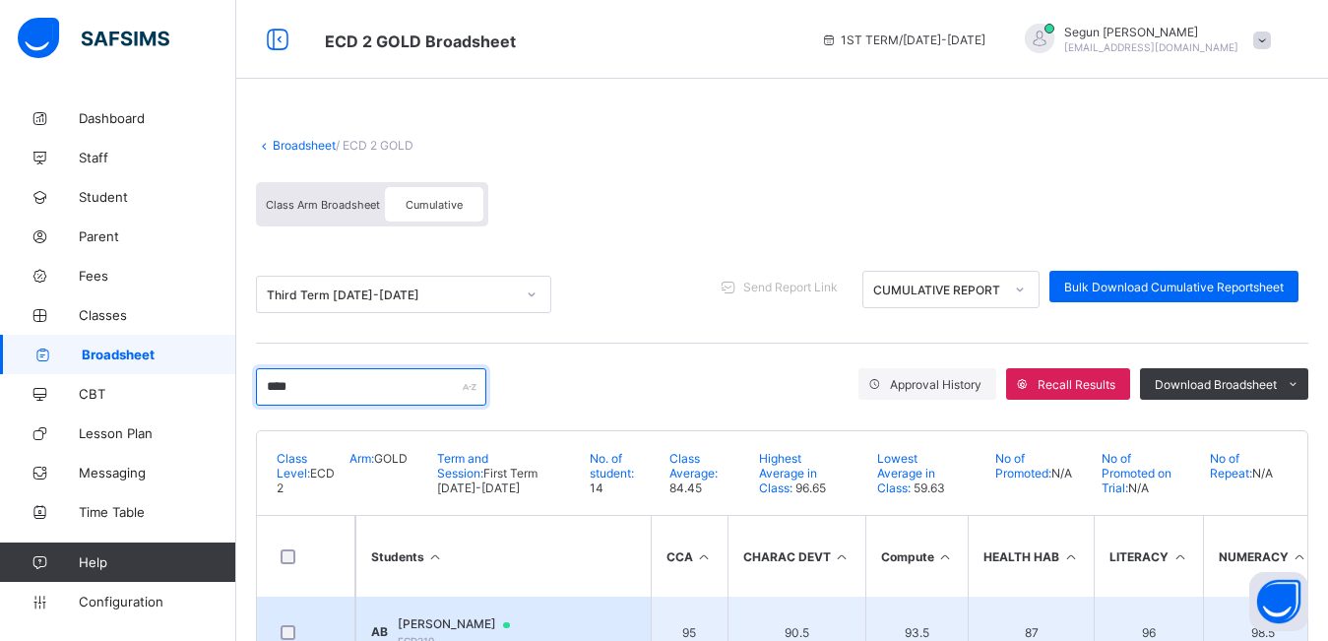
type input "****"
click at [452, 611] on td "AB Abdulraman Balogun Balogun ECD219" at bounding box center [503, 632] width 295 height 71
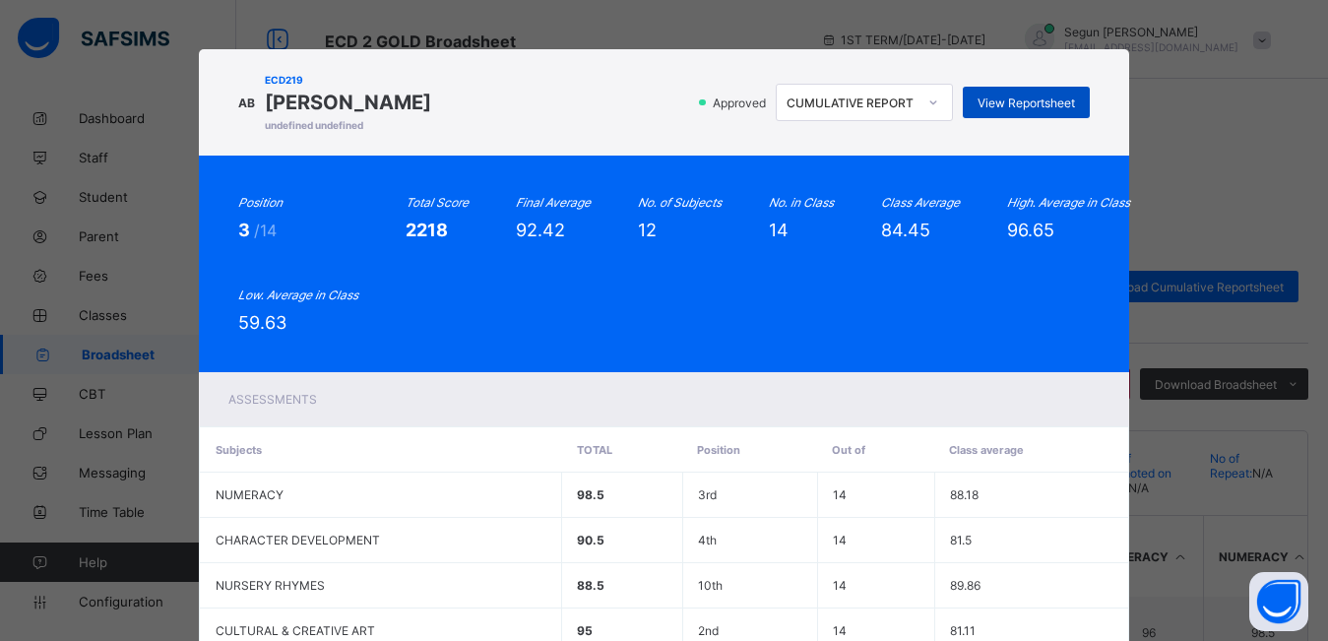
click at [978, 105] on span "View Reportsheet" at bounding box center [1026, 103] width 97 height 15
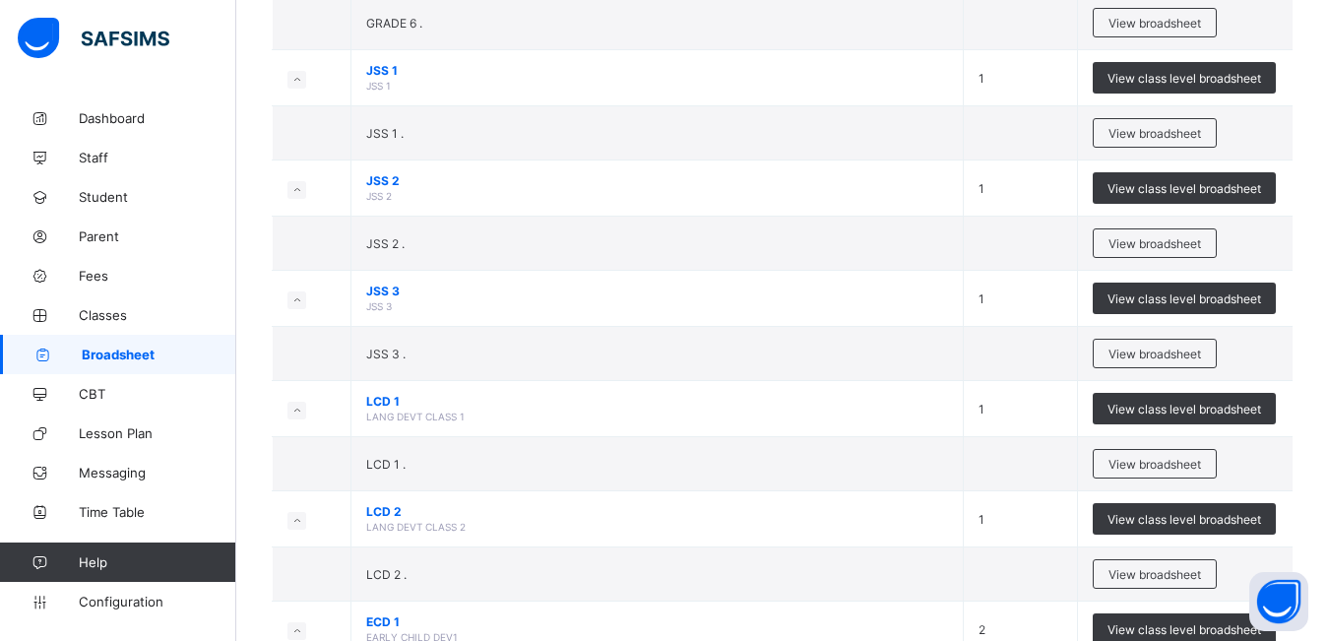
scroll to position [1563, 0]
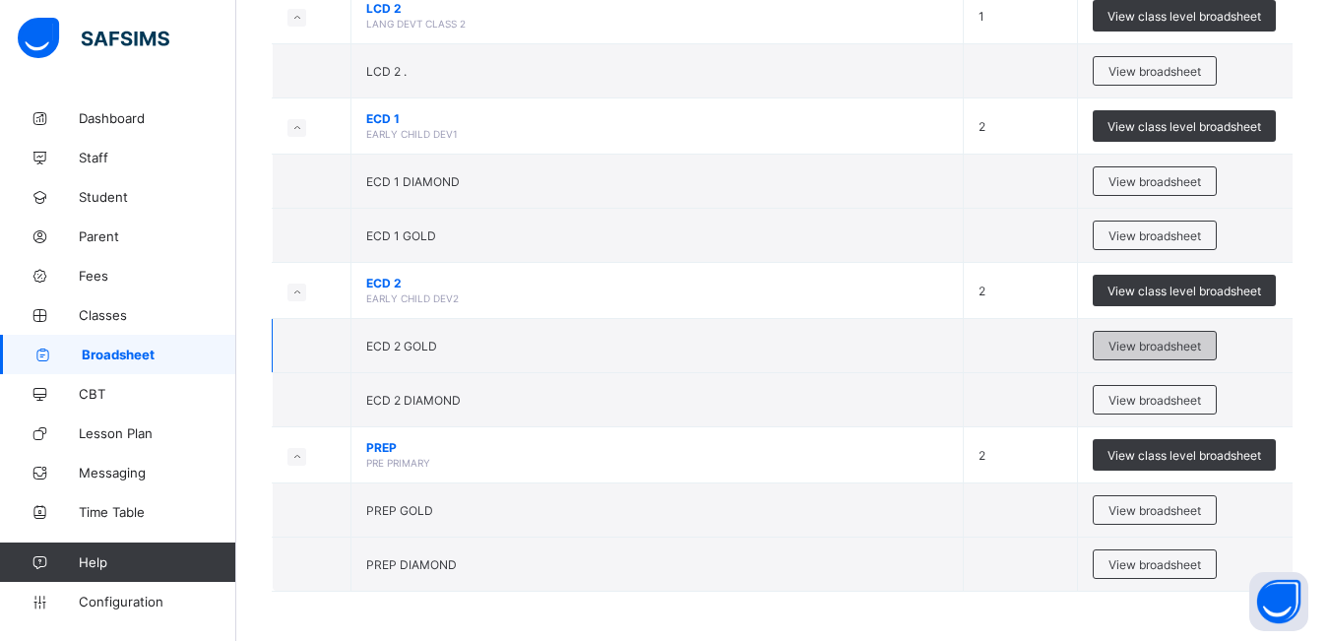
click at [1131, 352] on span "View broadsheet" at bounding box center [1155, 346] width 93 height 15
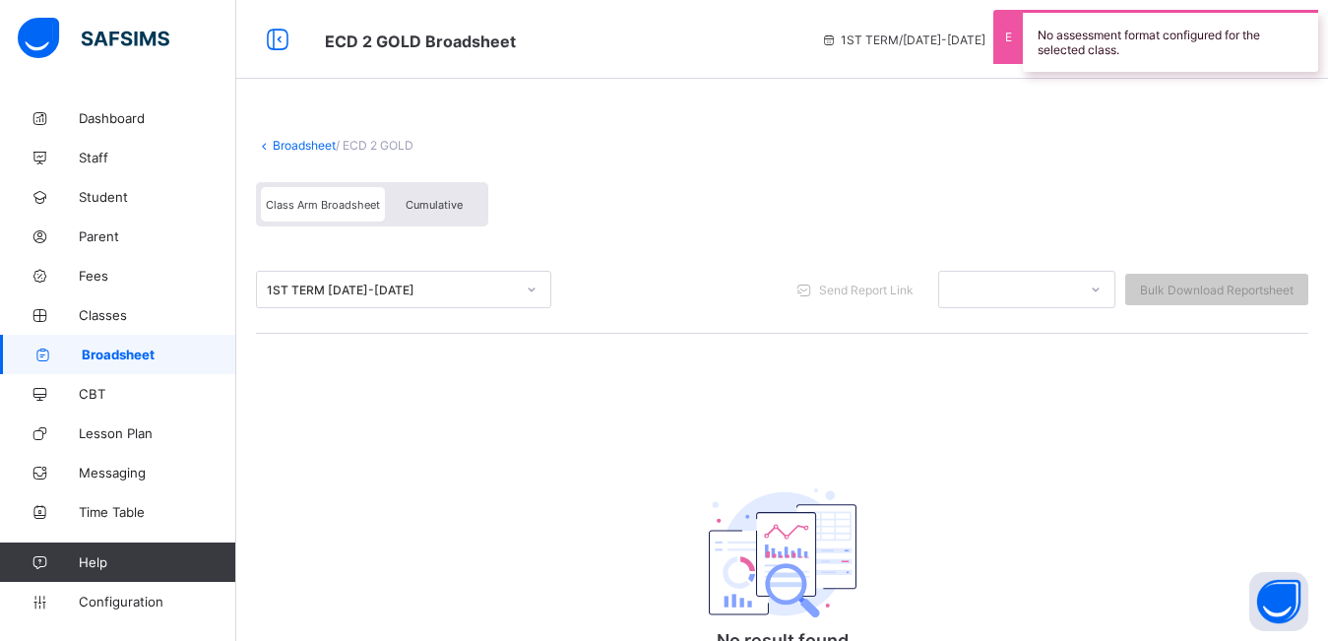
click at [422, 207] on span "Cumulative" at bounding box center [434, 205] width 57 height 14
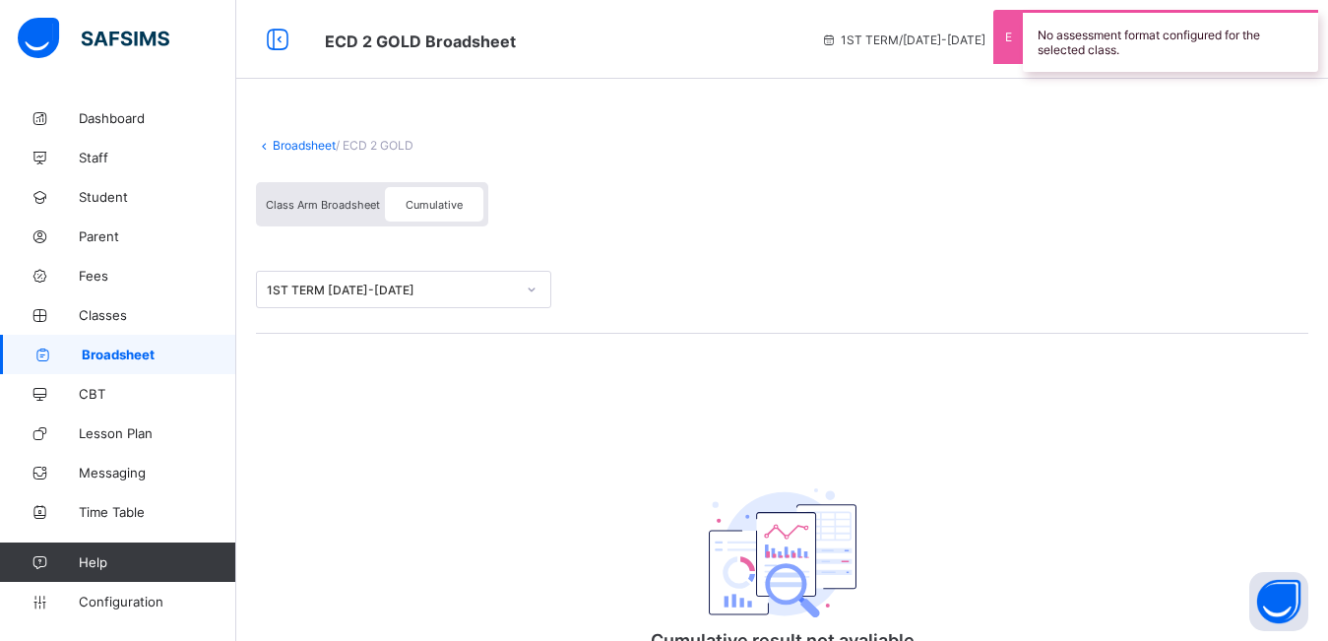
click at [385, 286] on div "1ST TERM 2024-2025" at bounding box center [391, 290] width 248 height 15
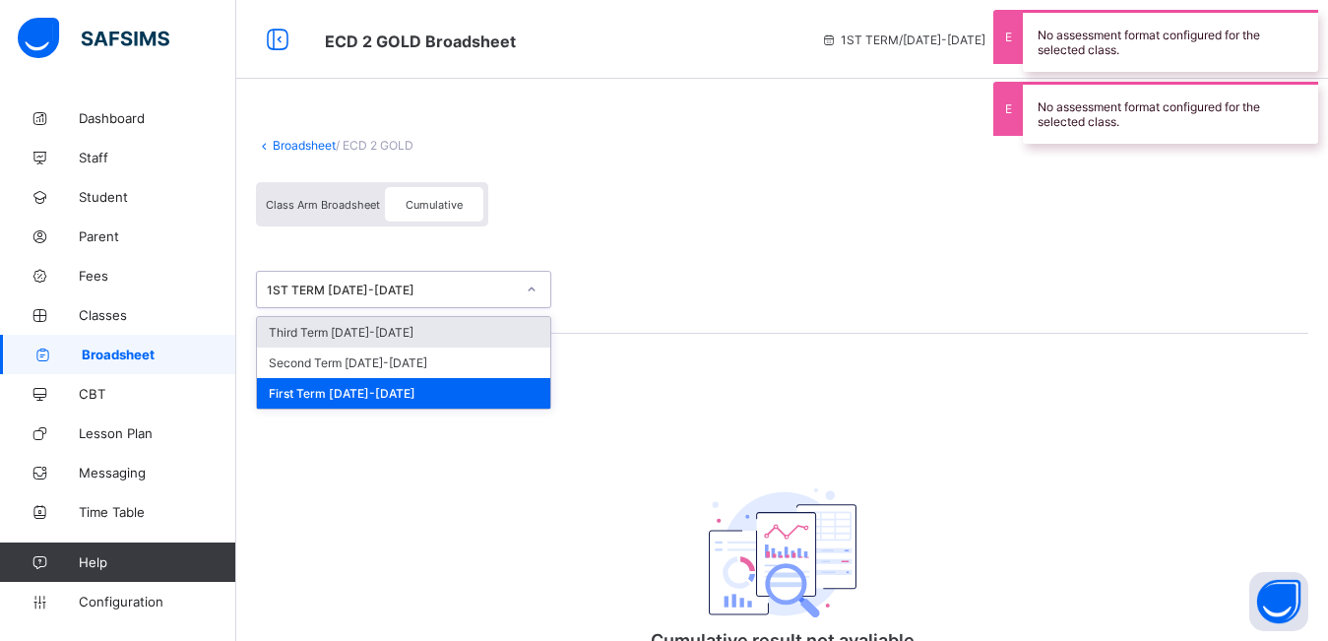
click at [370, 326] on div "Third Term 2024-2025" at bounding box center [403, 332] width 293 height 31
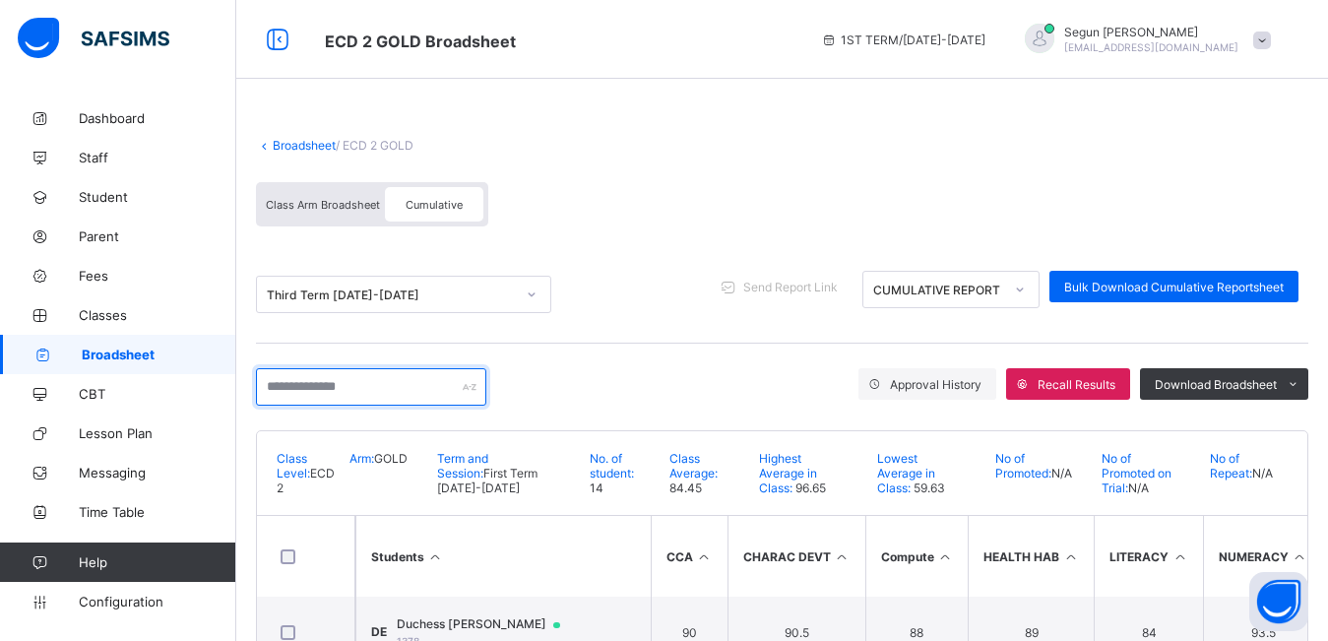
click at [283, 384] on input "text" at bounding box center [371, 386] width 230 height 37
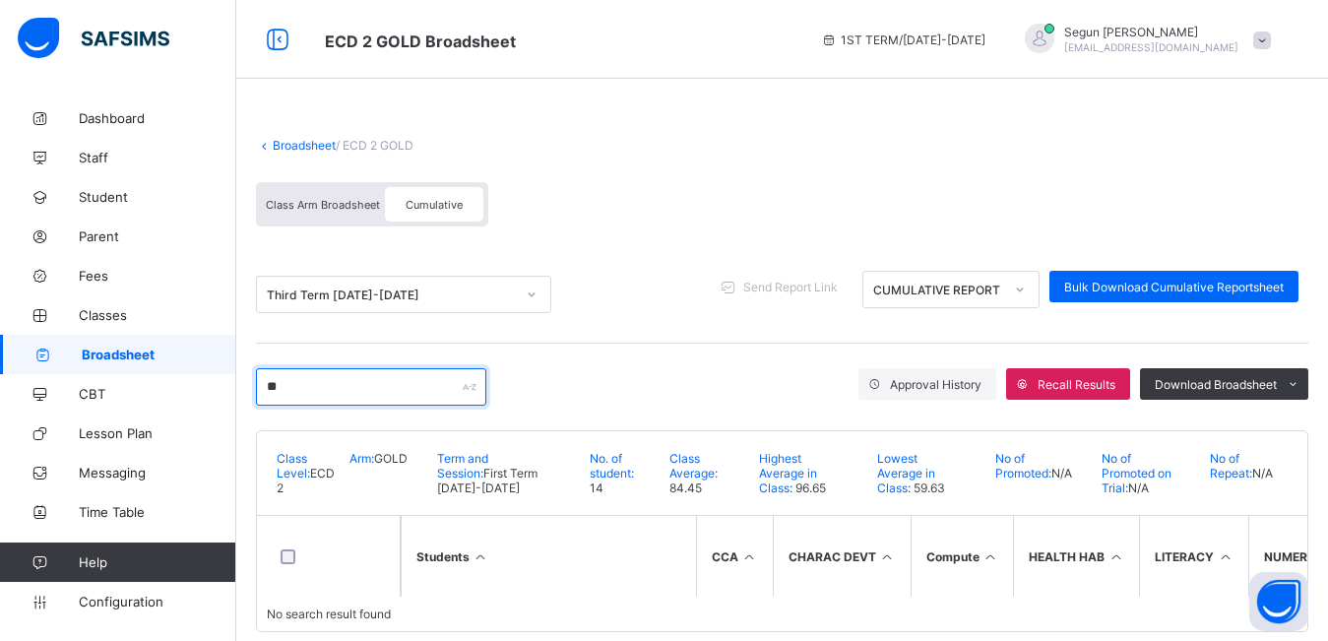
type input "*"
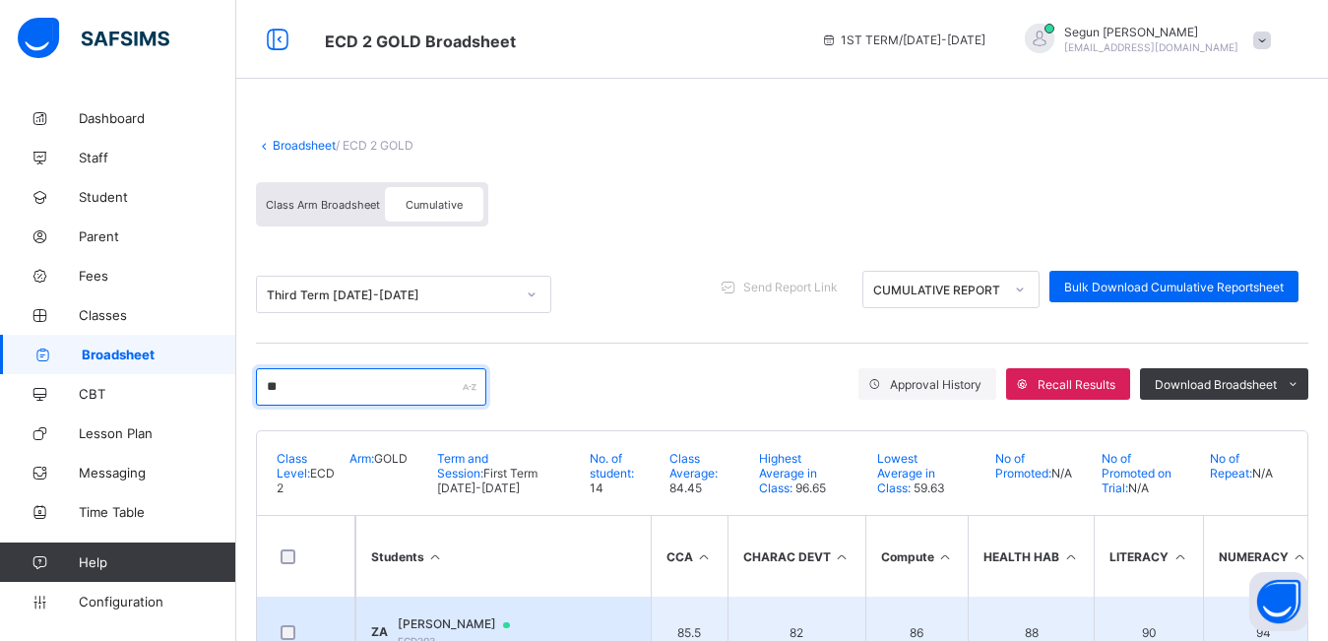
type input "**"
click at [418, 617] on span "Ziyada Almod Almod" at bounding box center [463, 624] width 131 height 16
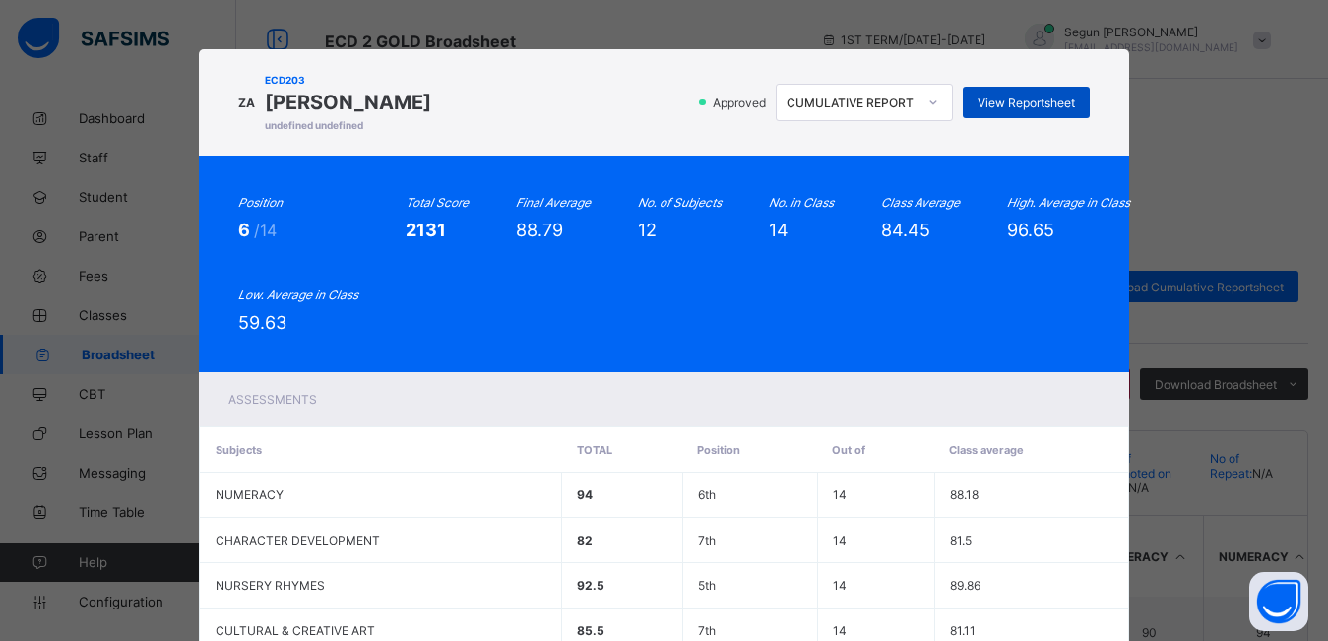
click at [992, 108] on span "View Reportsheet" at bounding box center [1026, 103] width 97 height 15
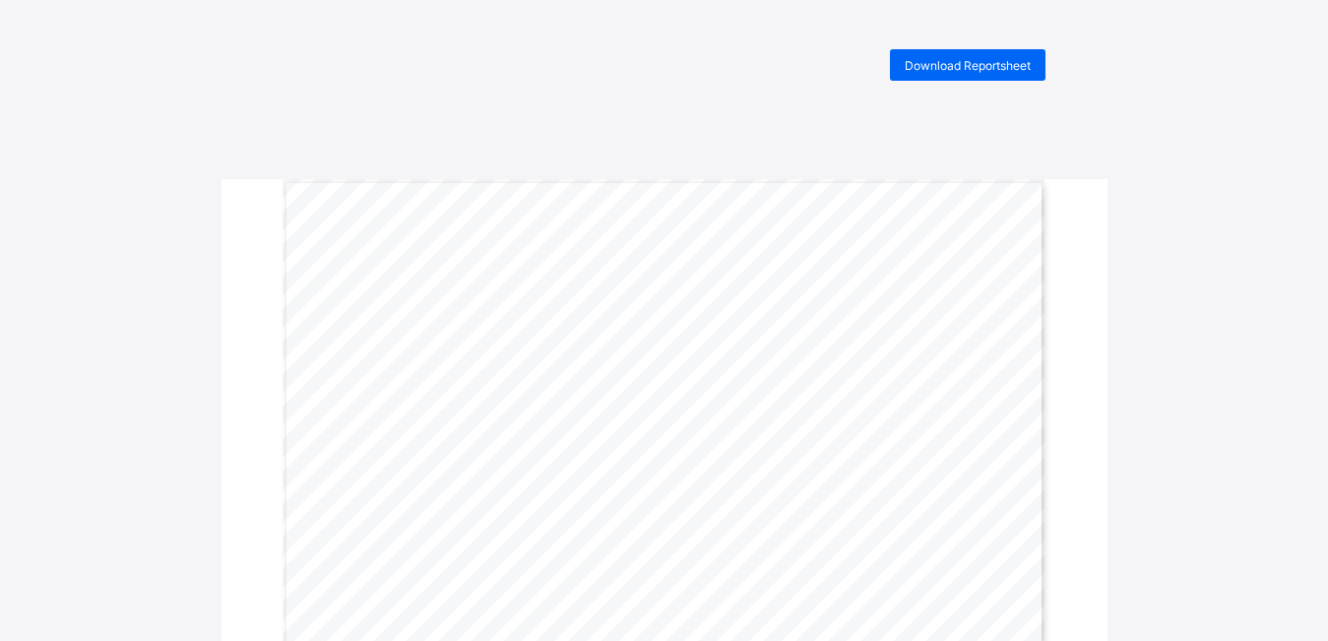
click at [982, 67] on span "Download Reportsheet" at bounding box center [968, 65] width 126 height 15
click at [970, 67] on span "Download Reportsheet" at bounding box center [968, 65] width 126 height 15
click at [931, 60] on span "Download Reportsheet" at bounding box center [968, 65] width 126 height 15
click at [998, 68] on span "Download Reportsheet" at bounding box center [968, 65] width 126 height 15
click at [996, 61] on span "Download Reportsheet" at bounding box center [968, 65] width 126 height 15
